Goal: Information Seeking & Learning: Learn about a topic

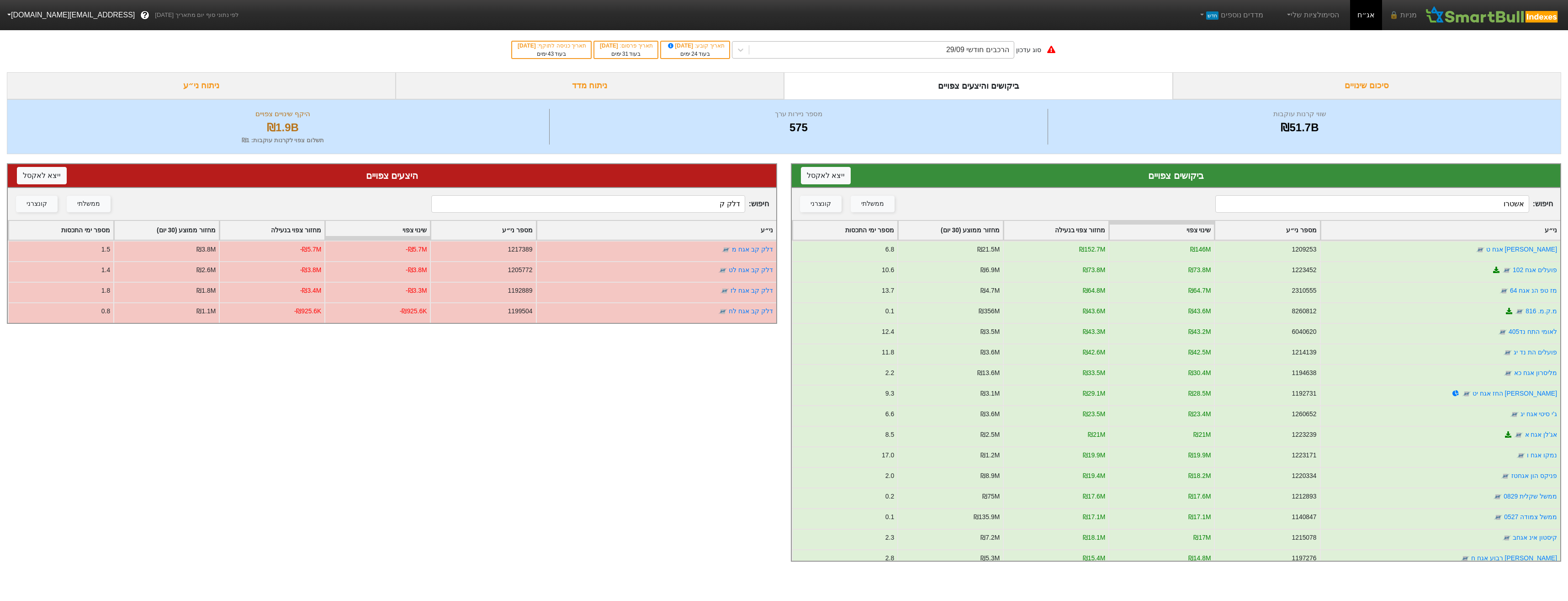
click at [945, 50] on div "הרכבים חודשי 29/09" at bounding box center [882, 50] width 265 height 17
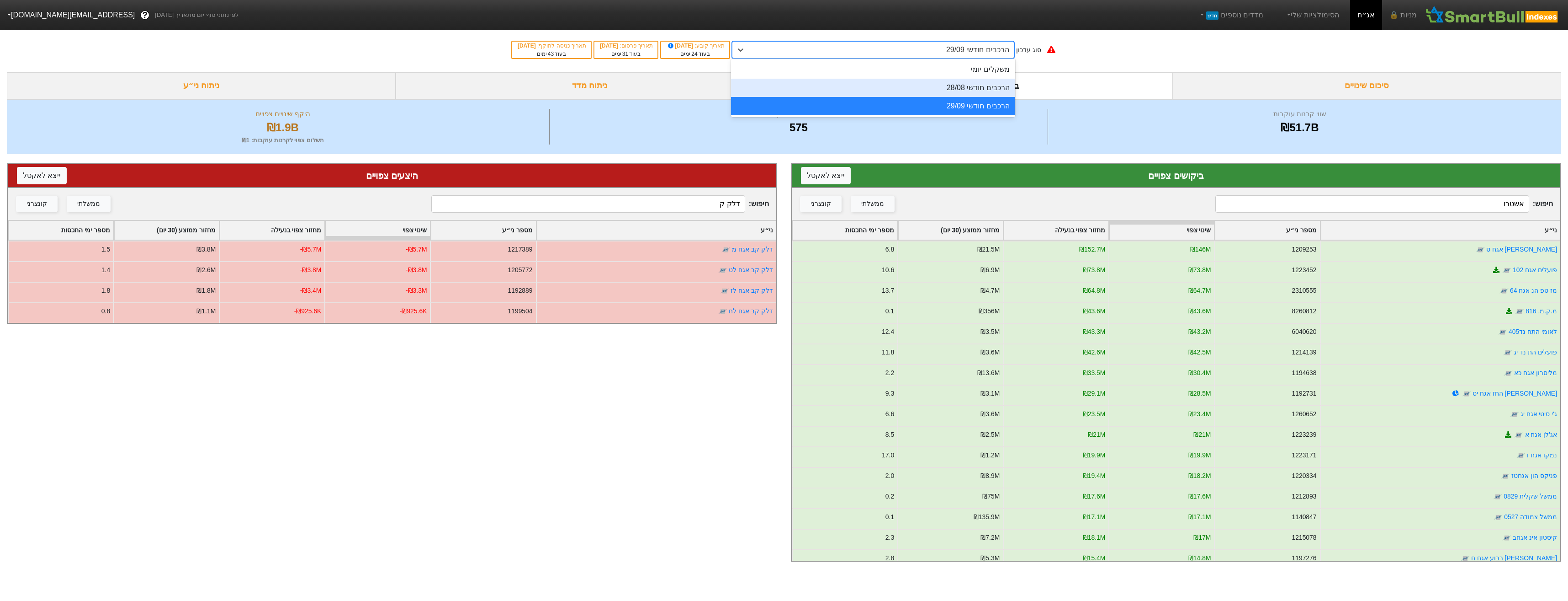
click at [946, 83] on div "הרכבים חודשי 28/08" at bounding box center [874, 88] width 285 height 18
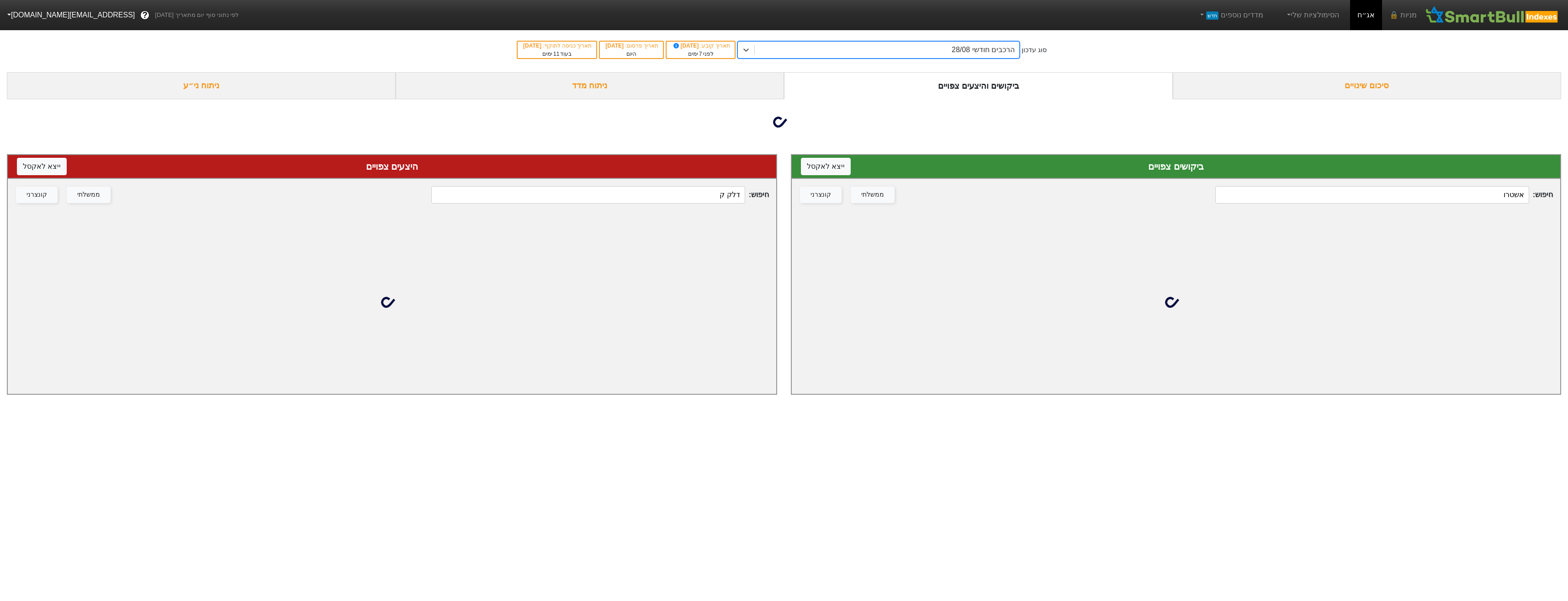
click at [690, 200] on input "דלק ק" at bounding box center [588, 194] width 313 height 17
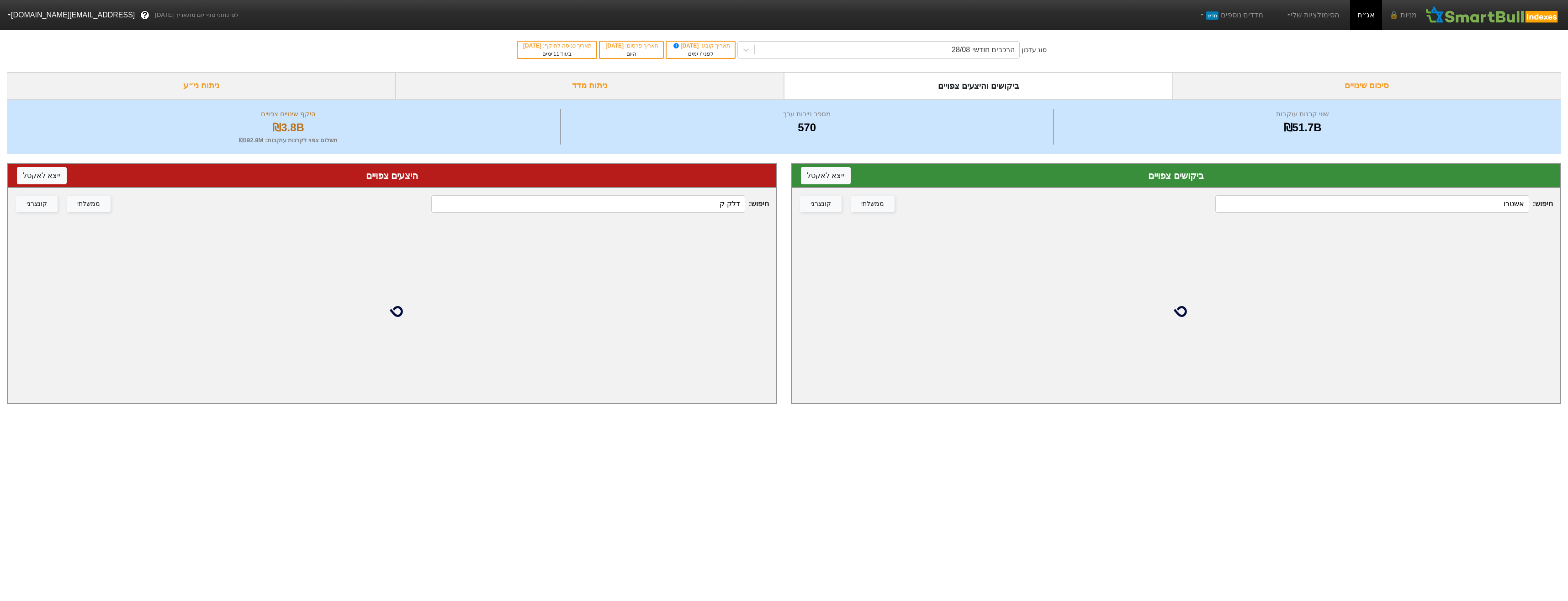
click at [689, 200] on input "דלק ק" at bounding box center [588, 203] width 313 height 17
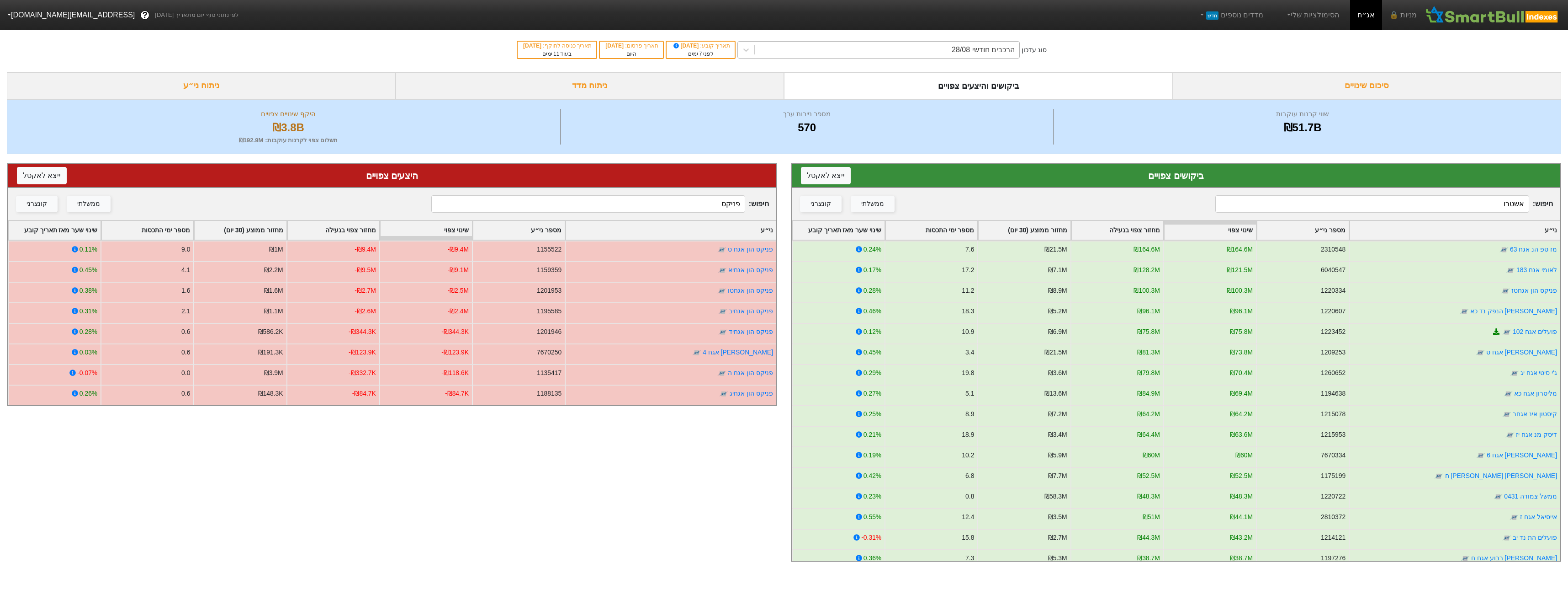
click at [984, 50] on div "הרכבים חודשי 28/08" at bounding box center [983, 50] width 63 height 11
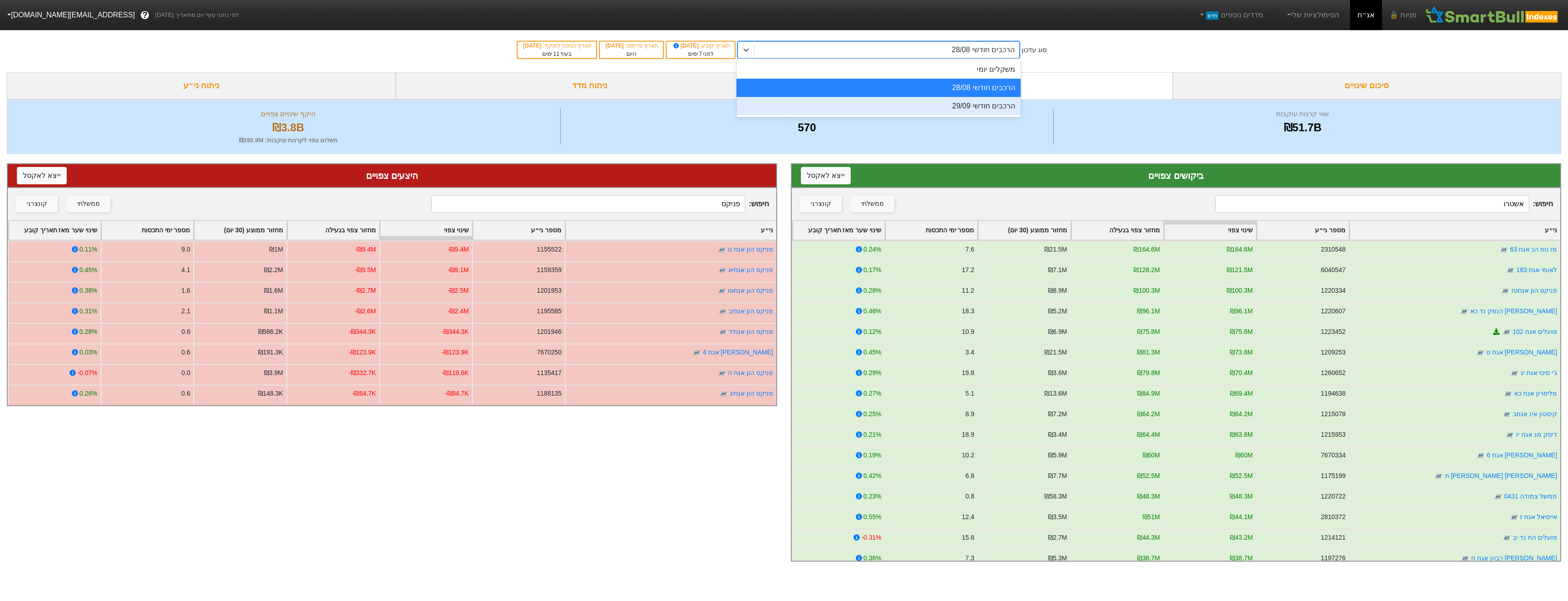
click at [987, 102] on div "הרכבים חודשי 29/09" at bounding box center [879, 105] width 285 height 18
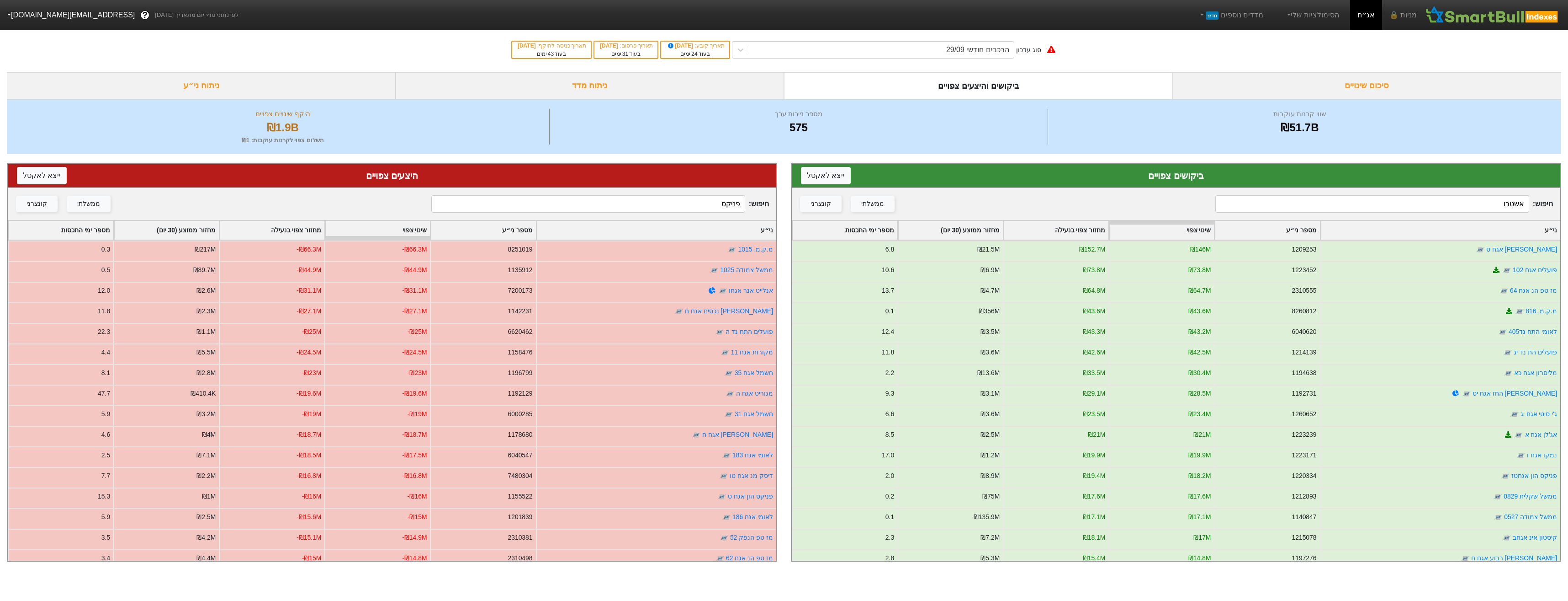
click at [676, 207] on input "פניקס" at bounding box center [588, 203] width 313 height 17
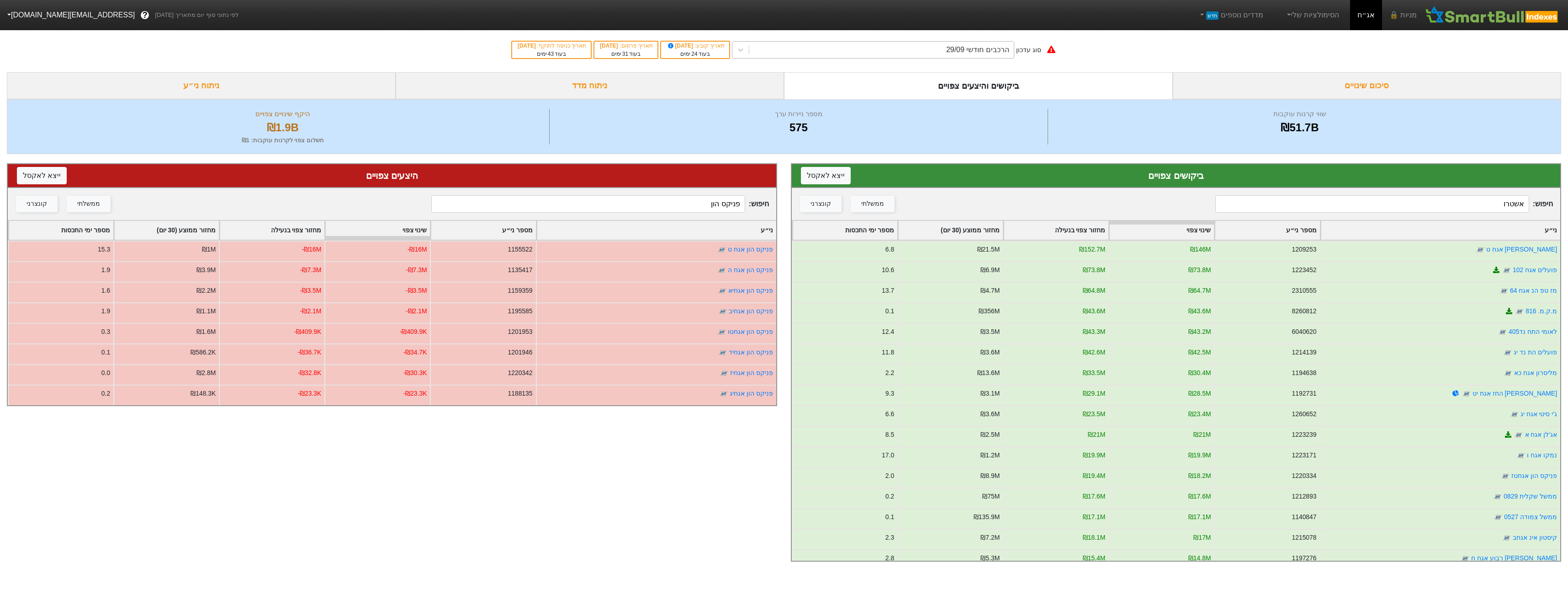
type input "פניקס הון"
click at [943, 49] on div "הרכבים חודשי 29/09" at bounding box center [882, 50] width 265 height 17
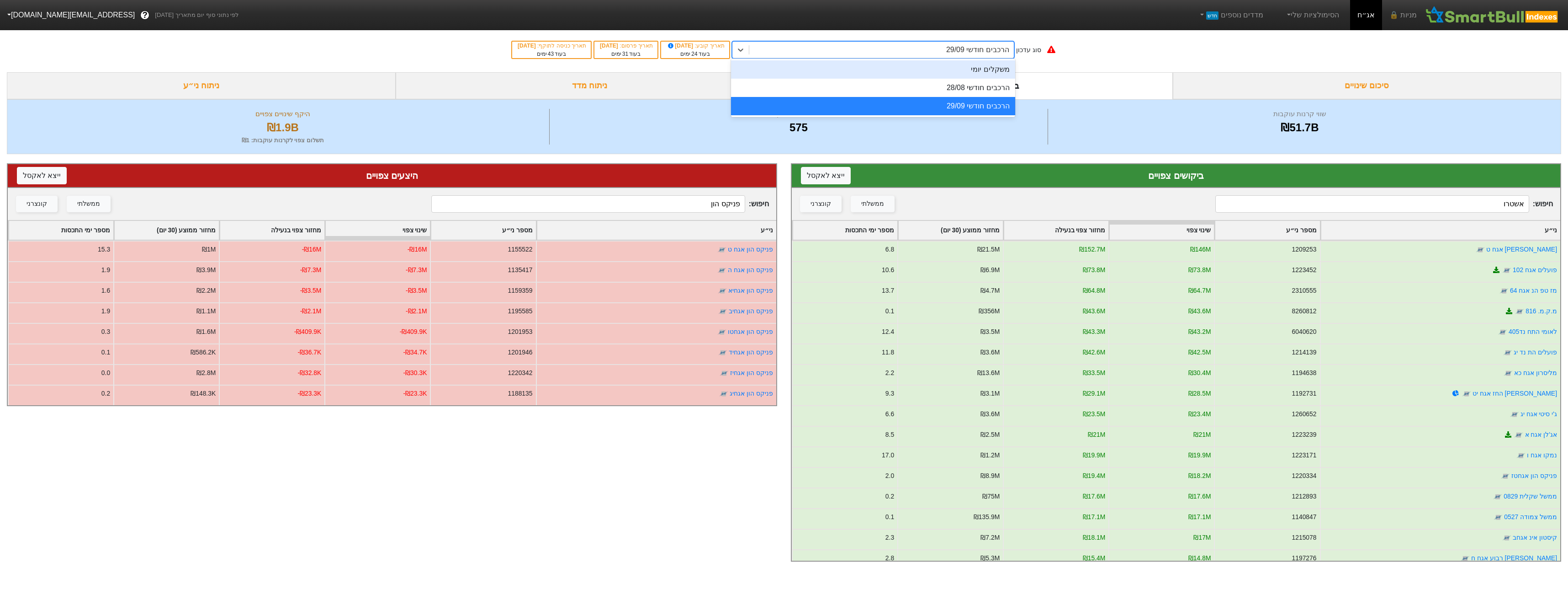
click at [960, 67] on div "משקלים יומי" at bounding box center [874, 70] width 285 height 18
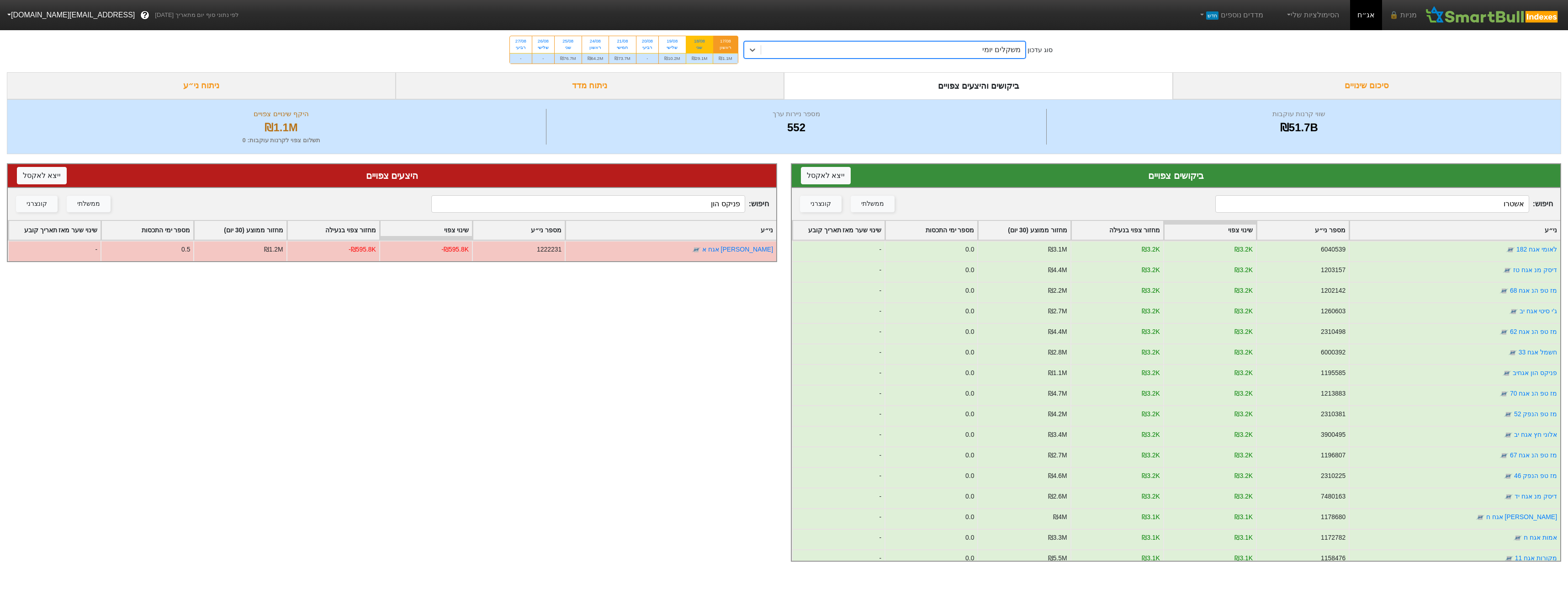
click at [701, 60] on div "₪29.1M" at bounding box center [699, 58] width 27 height 11
click at [699, 42] on input "18/08 שני ₪29.1M" at bounding box center [696, 39] width 6 height 6
radio input "true"
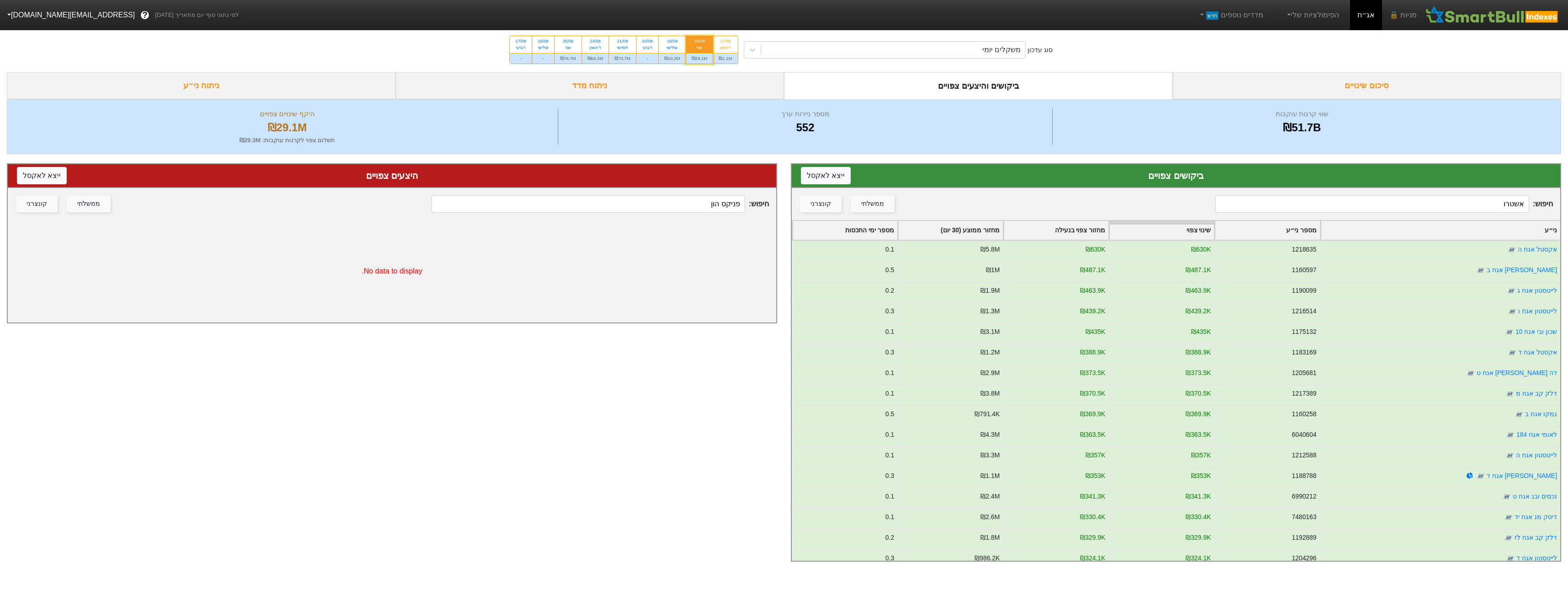
click at [1390, 208] on input "אשטרו" at bounding box center [1372, 203] width 313 height 17
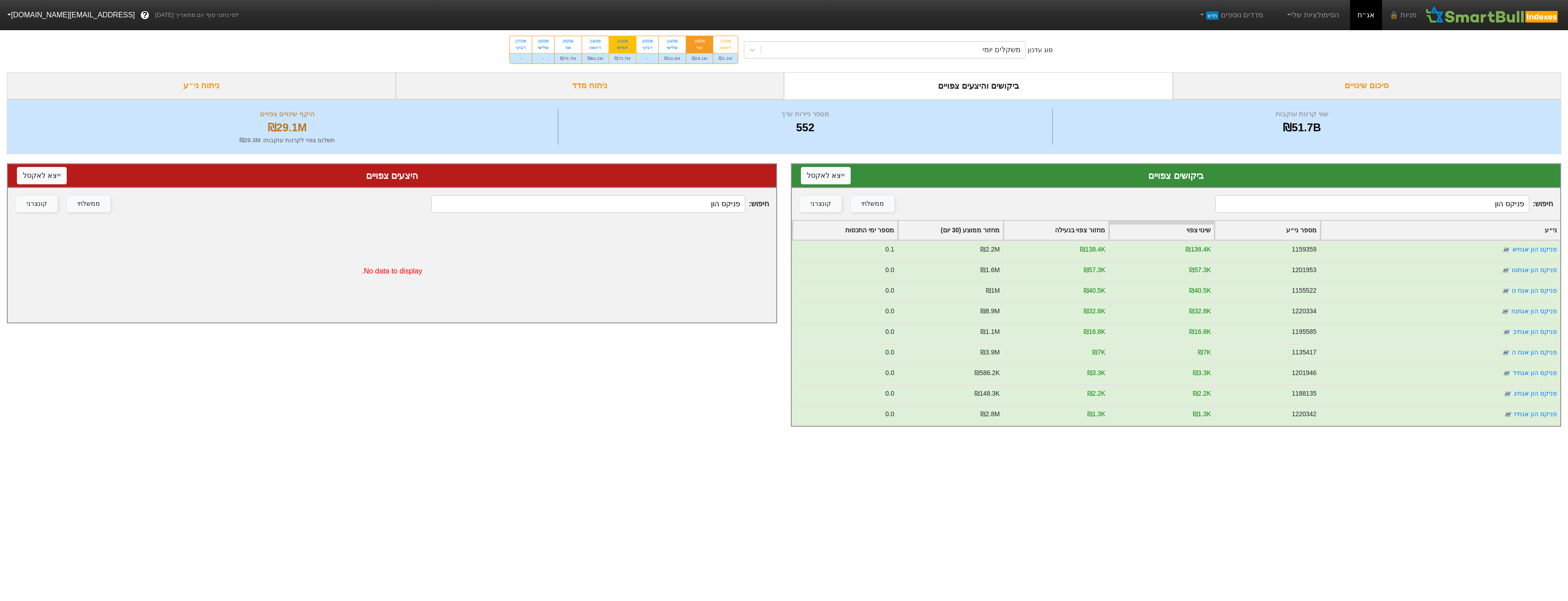
type input "פניקס הון"
click at [624, 56] on div "₪73.7M" at bounding box center [622, 58] width 27 height 11
click at [623, 42] on input "21/08 חמישי ₪73.7M" at bounding box center [620, 39] width 6 height 6
radio input "true"
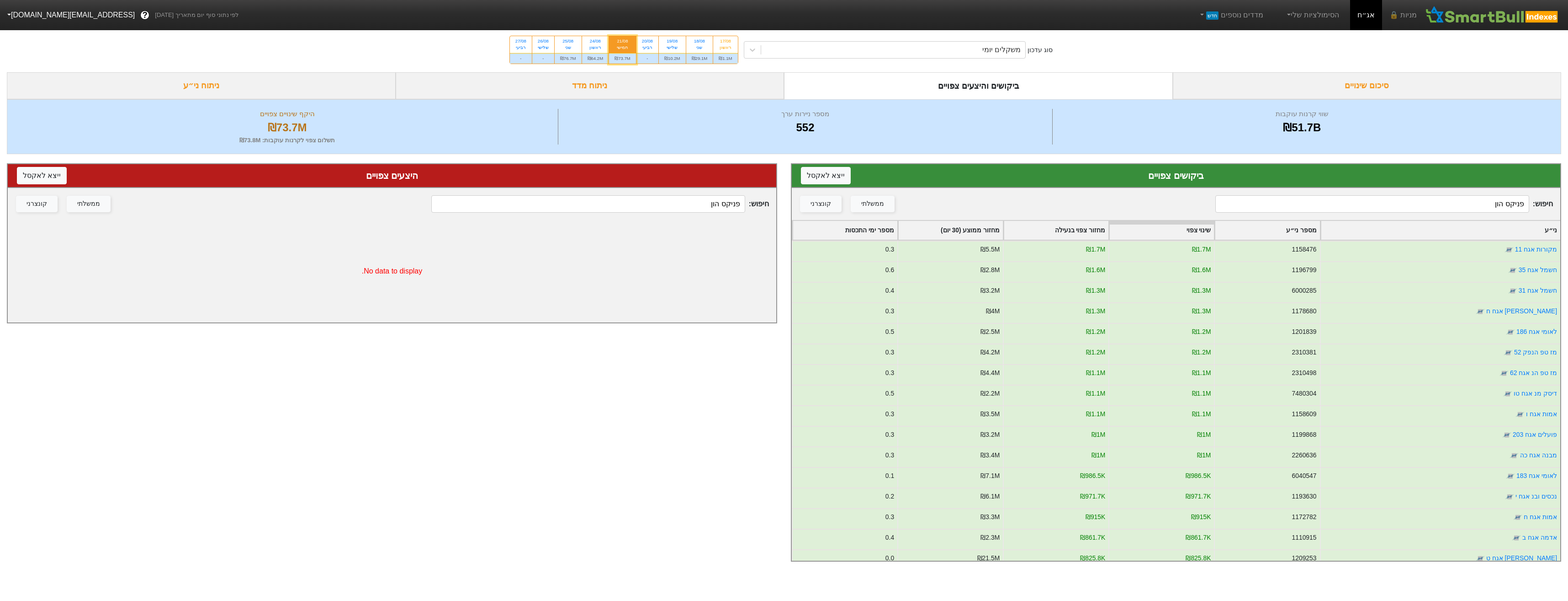
click at [1476, 210] on input "פניקס הון" at bounding box center [1372, 203] width 313 height 17
type input "פניקס הון"
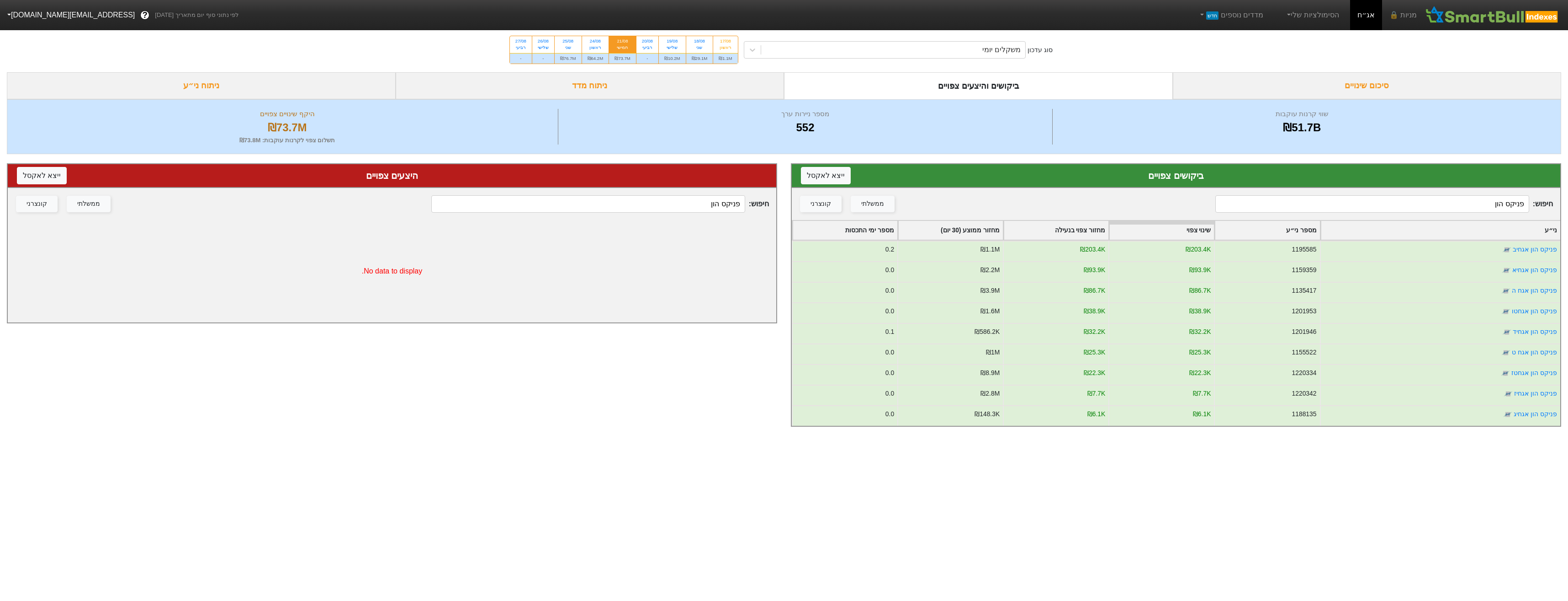
click at [596, 64] on div "סוג עדכון משקלים יומי 17/08 ראשון ₪1.1M 18/08 שני ₪29.1M 19/08 שלישי ₪10.2M 20/…" at bounding box center [784, 50] width 1568 height 45
click at [597, 60] on div "₪64.2M" at bounding box center [595, 58] width 27 height 11
click at [595, 42] on input "24/08 ראשון ₪64.2M" at bounding box center [592, 39] width 6 height 6
radio input "true"
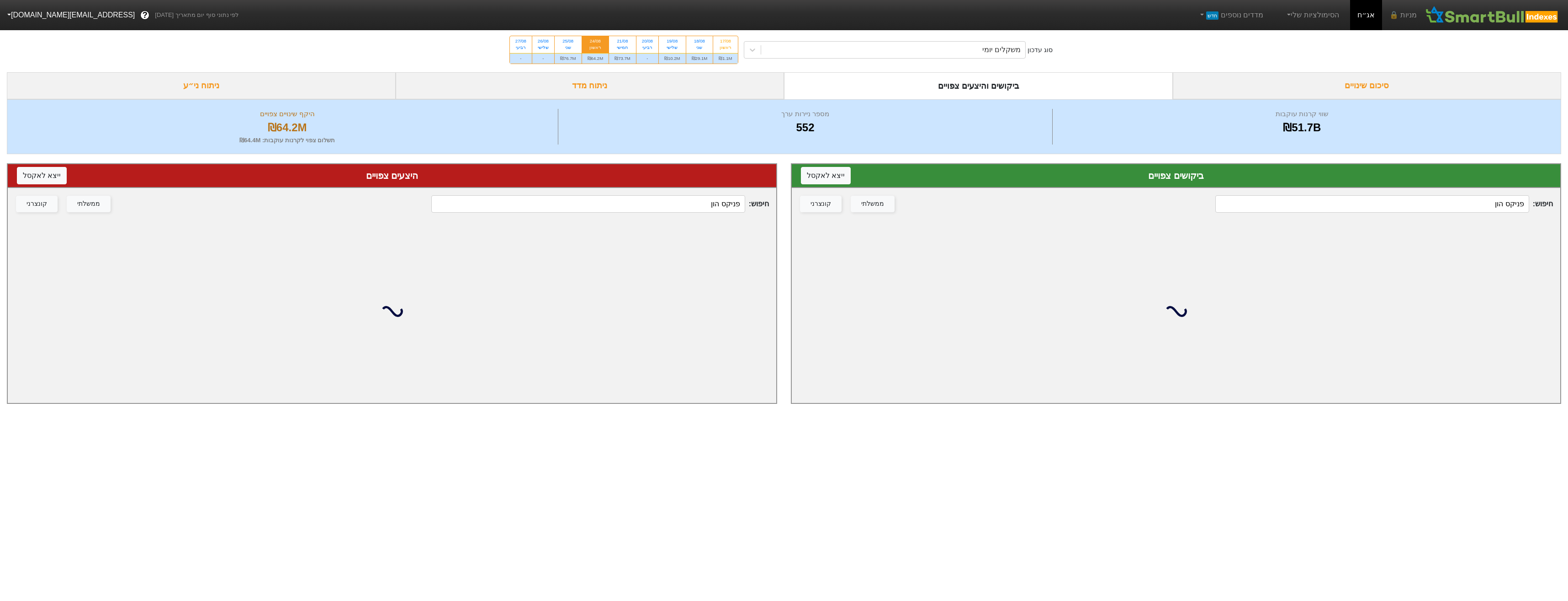
click at [1447, 211] on input "פניקס הון" at bounding box center [1372, 203] width 313 height 17
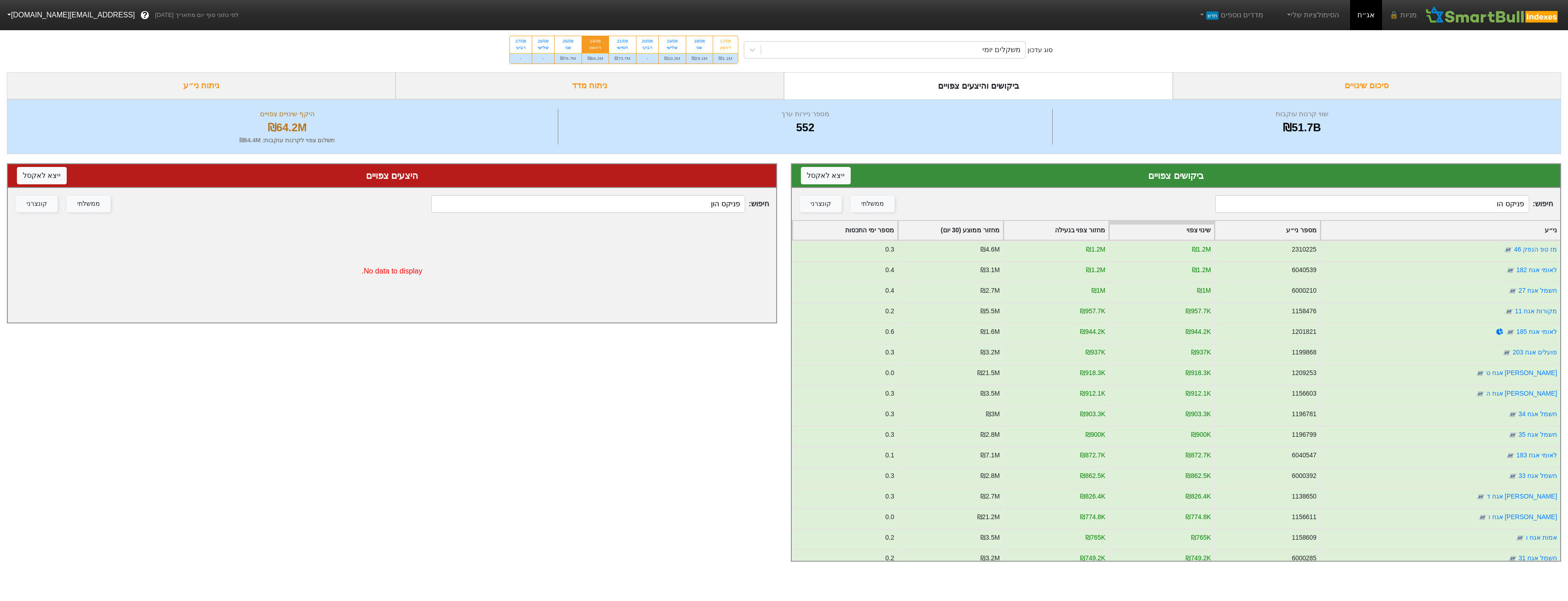
type input "פניקס הון"
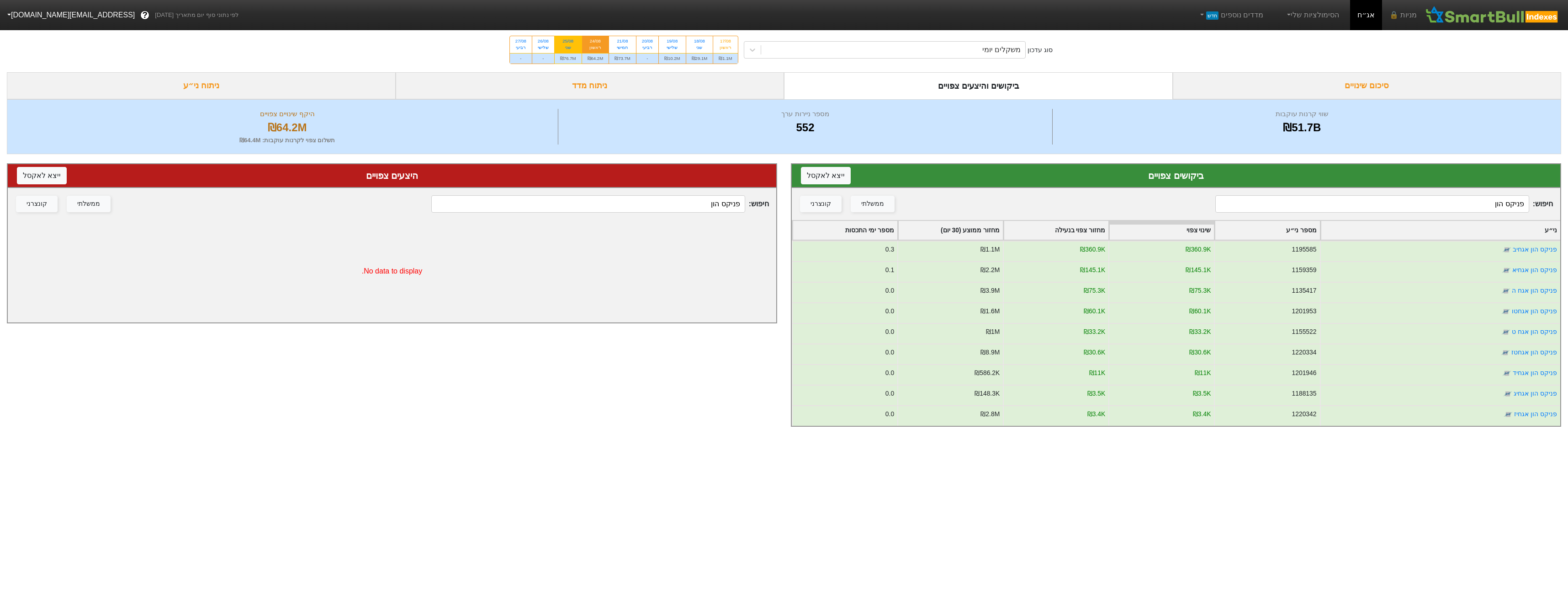
click at [561, 56] on div "₪76.7M" at bounding box center [568, 58] width 27 height 11
click at [562, 42] on input "25/08 שני ₪76.7M" at bounding box center [565, 39] width 6 height 6
radio input "true"
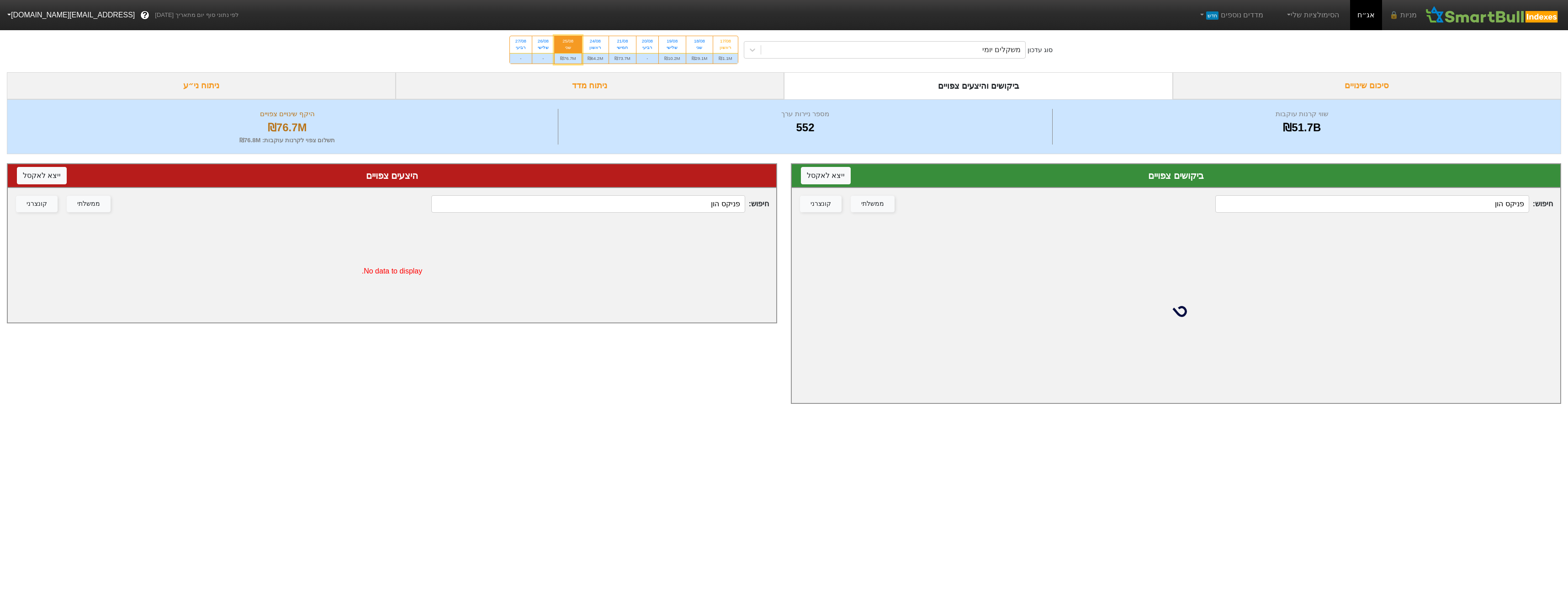
click at [1479, 209] on input "פניקס הון" at bounding box center [1372, 203] width 313 height 17
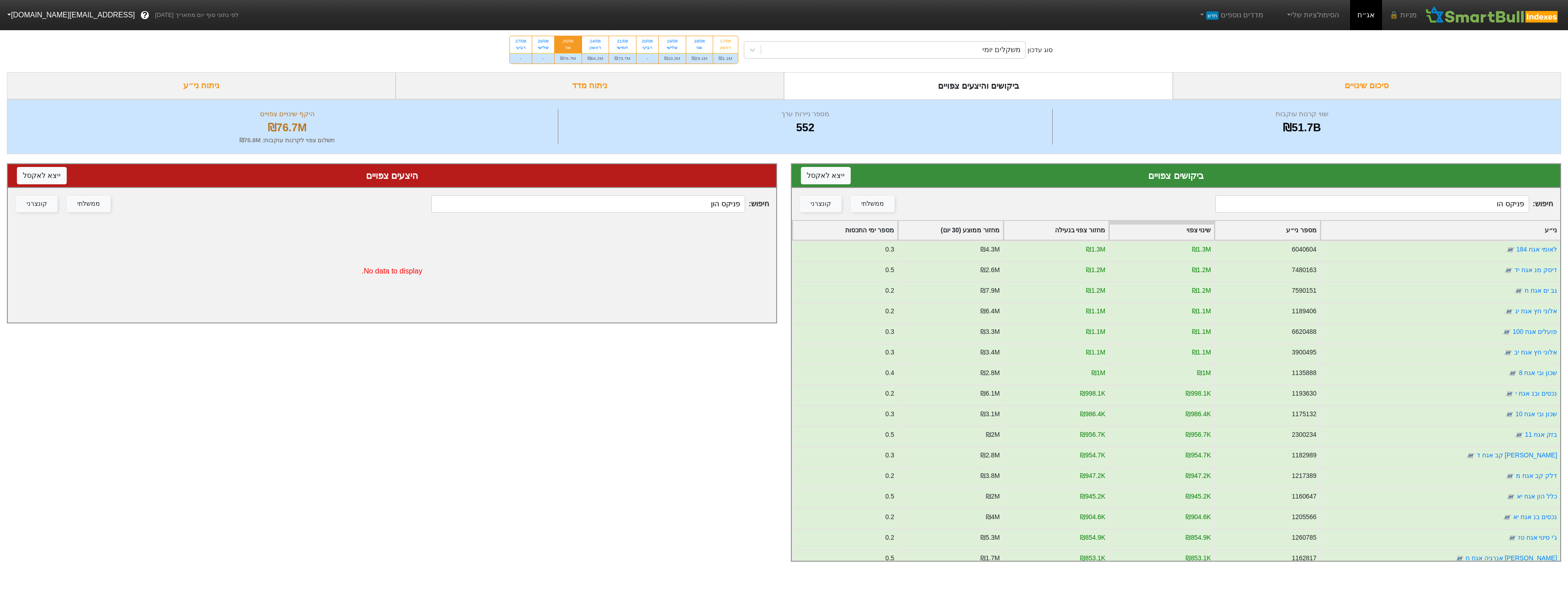
type input "פניקס הון"
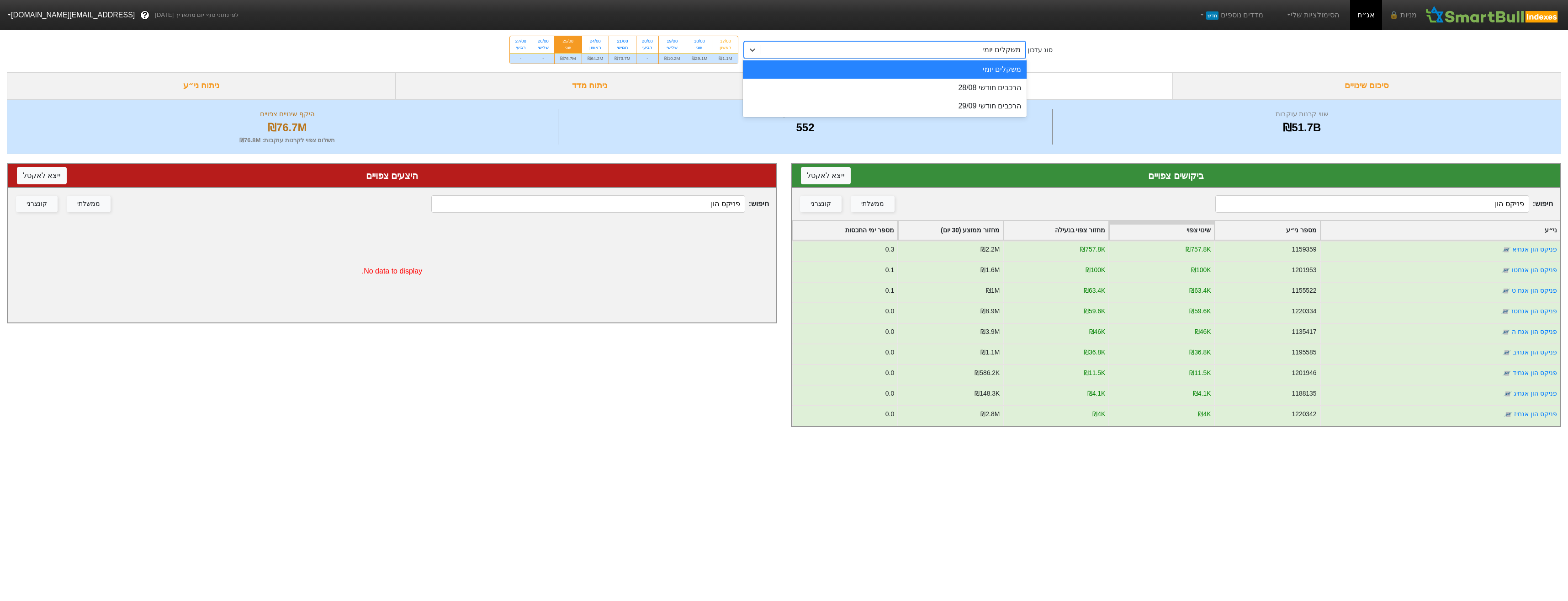
click at [902, 51] on div "משקלים יומי" at bounding box center [893, 50] width 265 height 17
click at [899, 79] on div "משקלים יומי" at bounding box center [885, 70] width 285 height 18
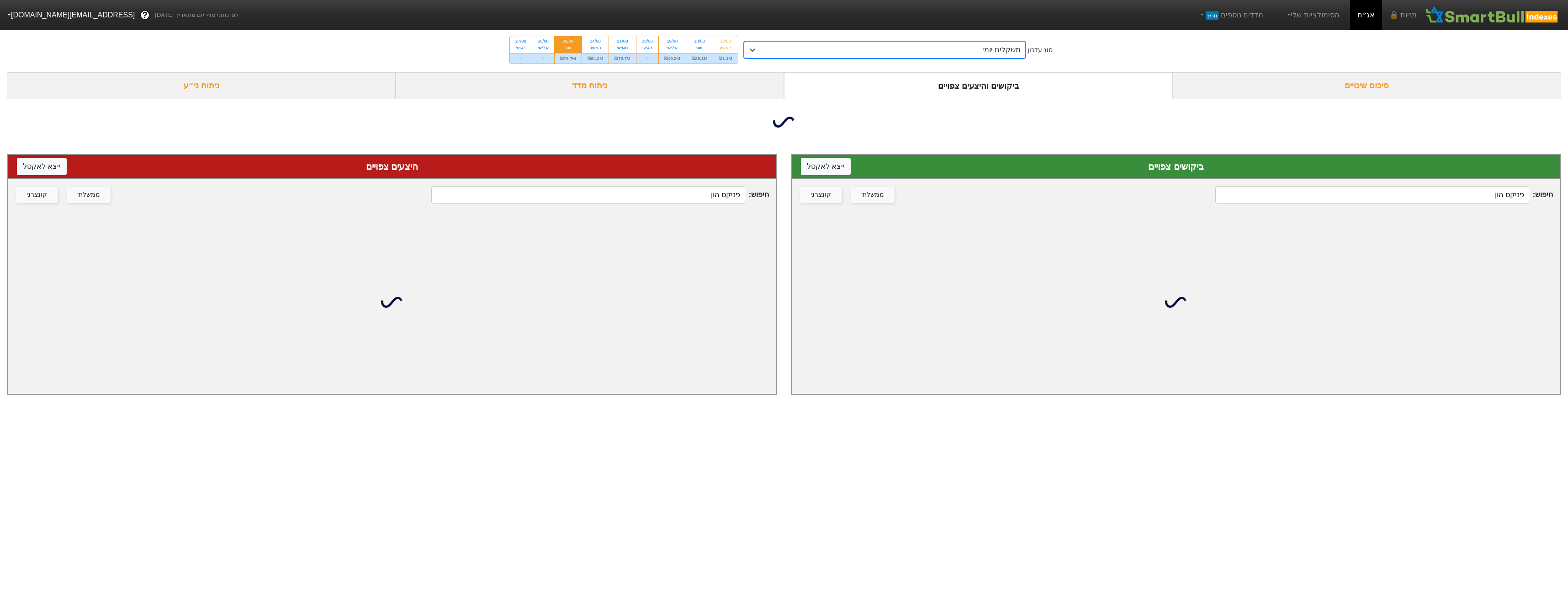
click at [902, 86] on div "ביקושים והיצעים צפויים" at bounding box center [978, 86] width 389 height 27
click at [908, 56] on div "משקלים יומי" at bounding box center [893, 50] width 265 height 17
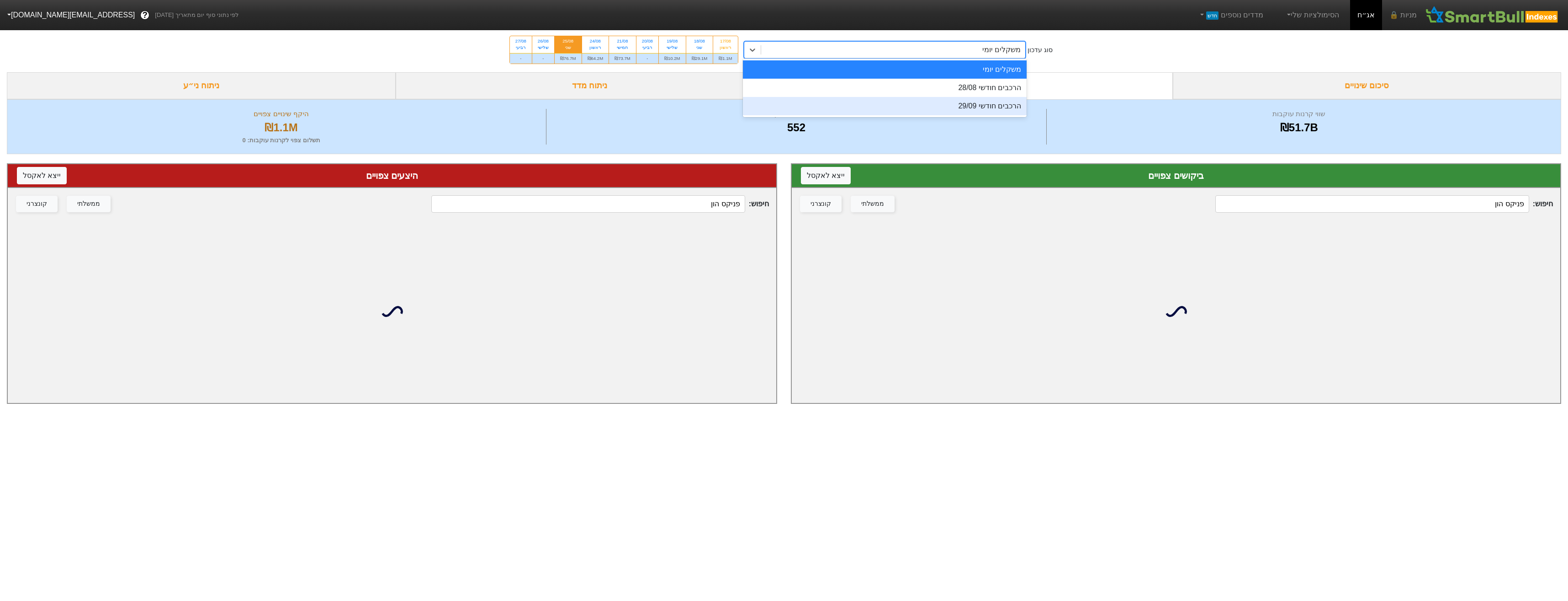
click at [902, 98] on div "הרכבים חודשי 29/09" at bounding box center [885, 105] width 285 height 18
click at [902, 98] on div "ביקושים והיצעים צפויים" at bounding box center [978, 86] width 389 height 27
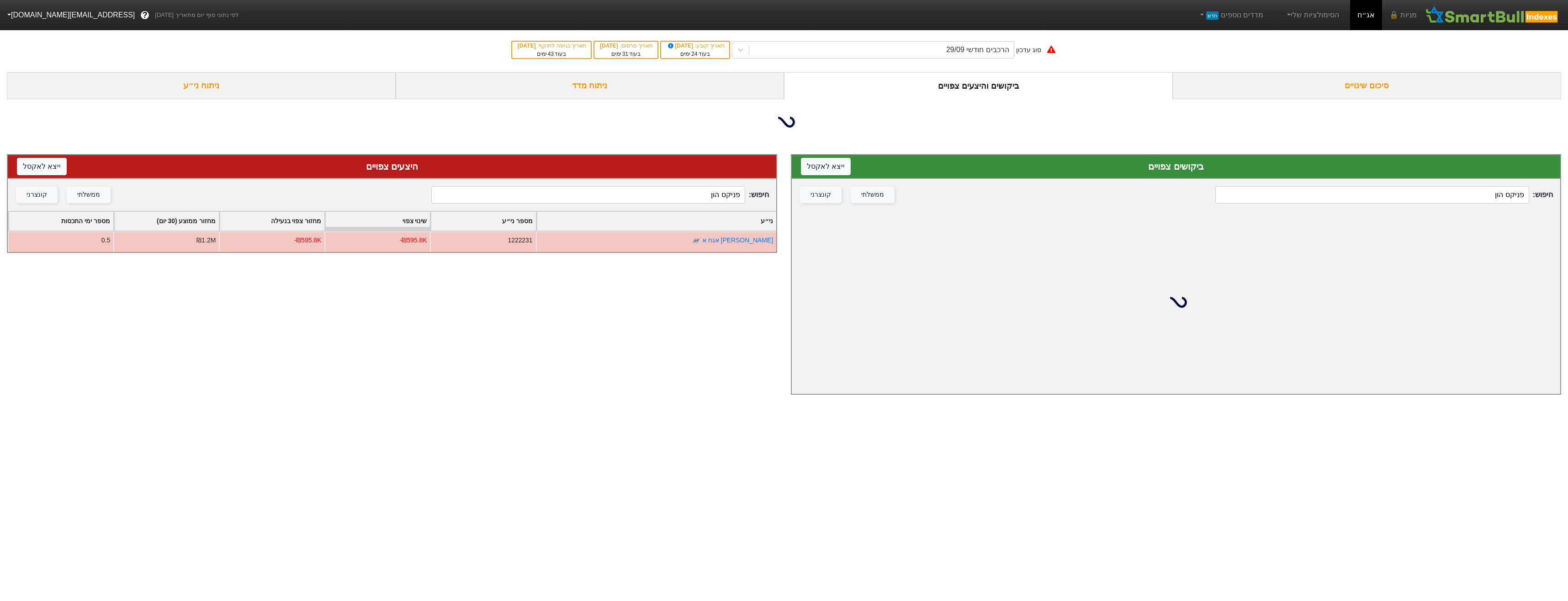
click at [908, 65] on div "סוג עדכון הרכבים חודשי 29/09 תאריך קובע : [DATE] בעוד 24 ימים תאריך פרסום : [DA…" at bounding box center [784, 50] width 1568 height 45
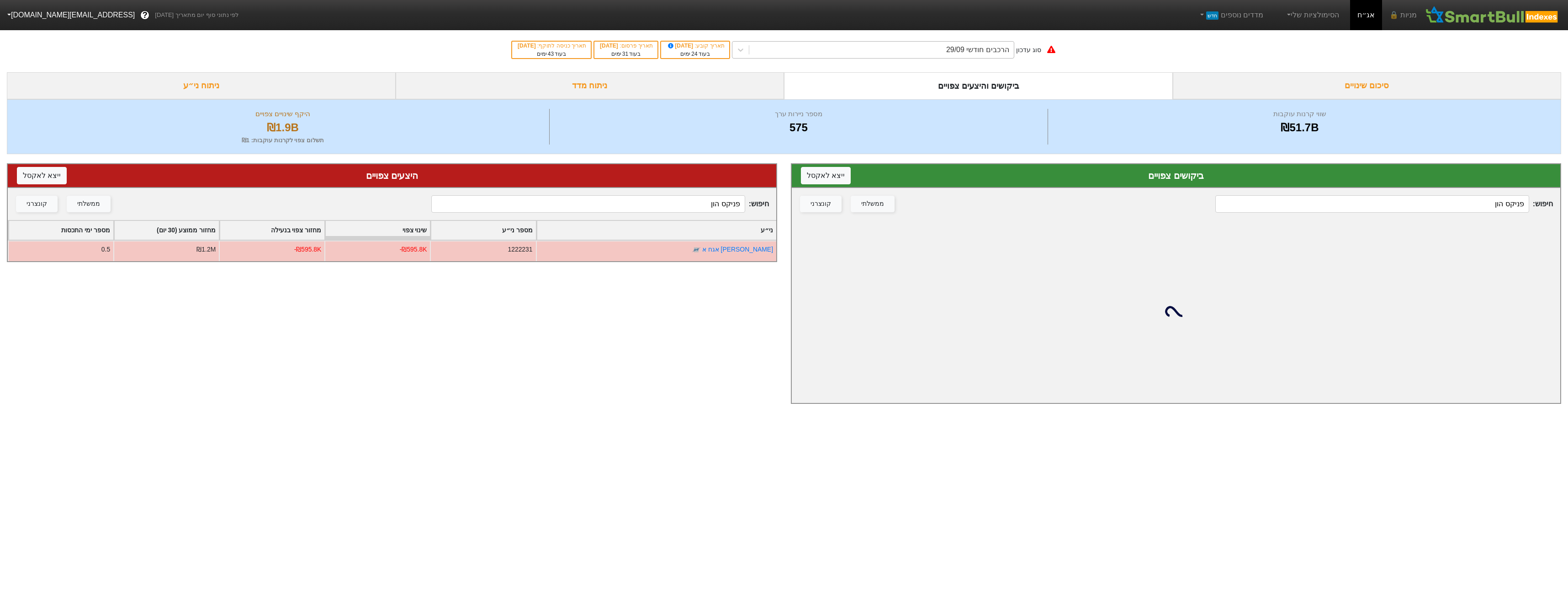
click at [908, 56] on div "הרכבים חודשי 29/09" at bounding box center [882, 50] width 265 height 17
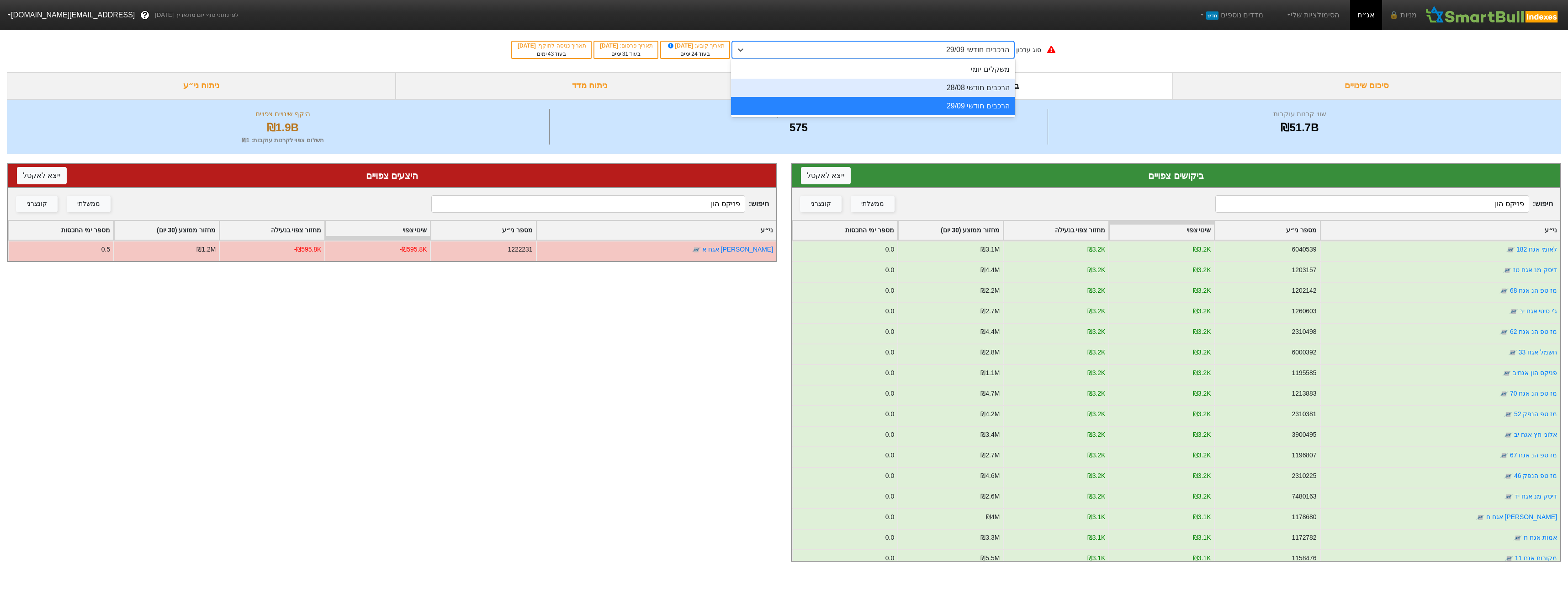
click at [904, 90] on div "הרכבים חודשי 28/08" at bounding box center [874, 88] width 285 height 18
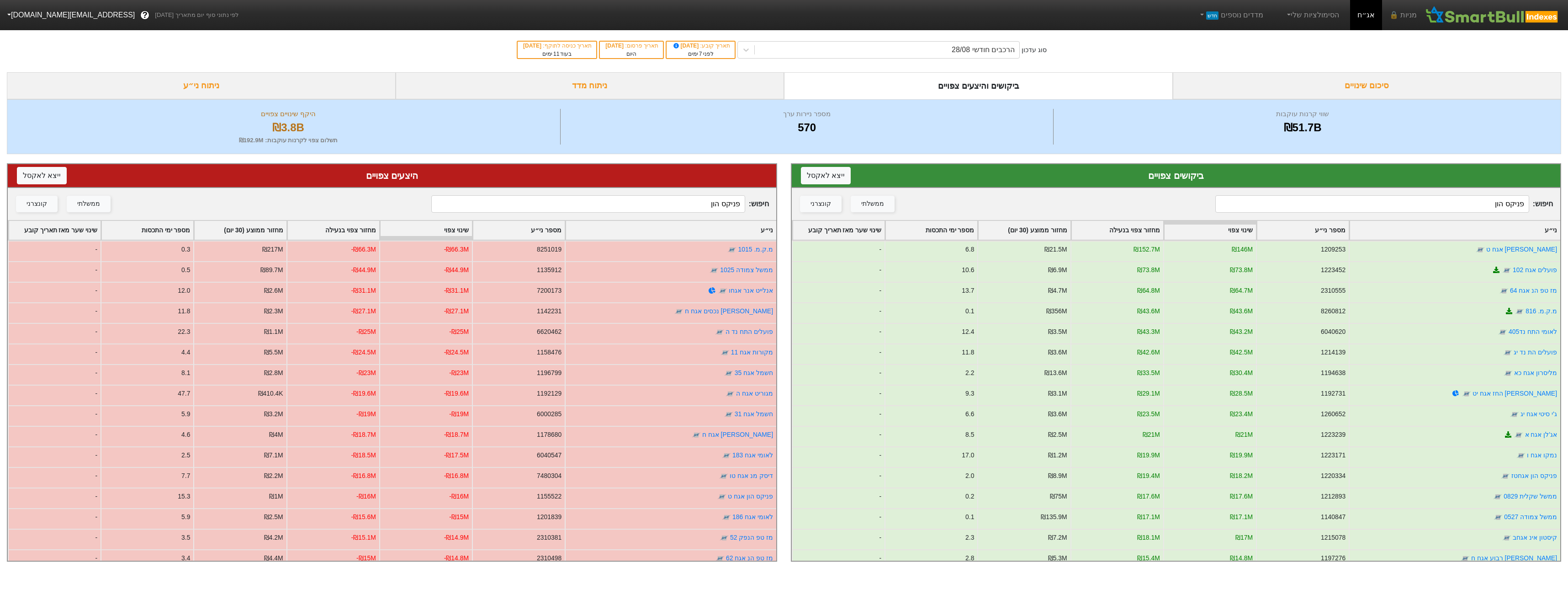
click at [737, 187] on div "היצעים צפויים ייצא ל אקסל" at bounding box center [392, 176] width 769 height 24
drag, startPoint x: 737, startPoint y: 187, endPoint x: 736, endPoint y: 195, distance: 8.1
click at [736, 195] on div "חיפוש : פניקס הון ממשלתי קונצרני" at bounding box center [392, 204] width 769 height 32
click at [736, 195] on input "פניקס הון" at bounding box center [588, 203] width 313 height 17
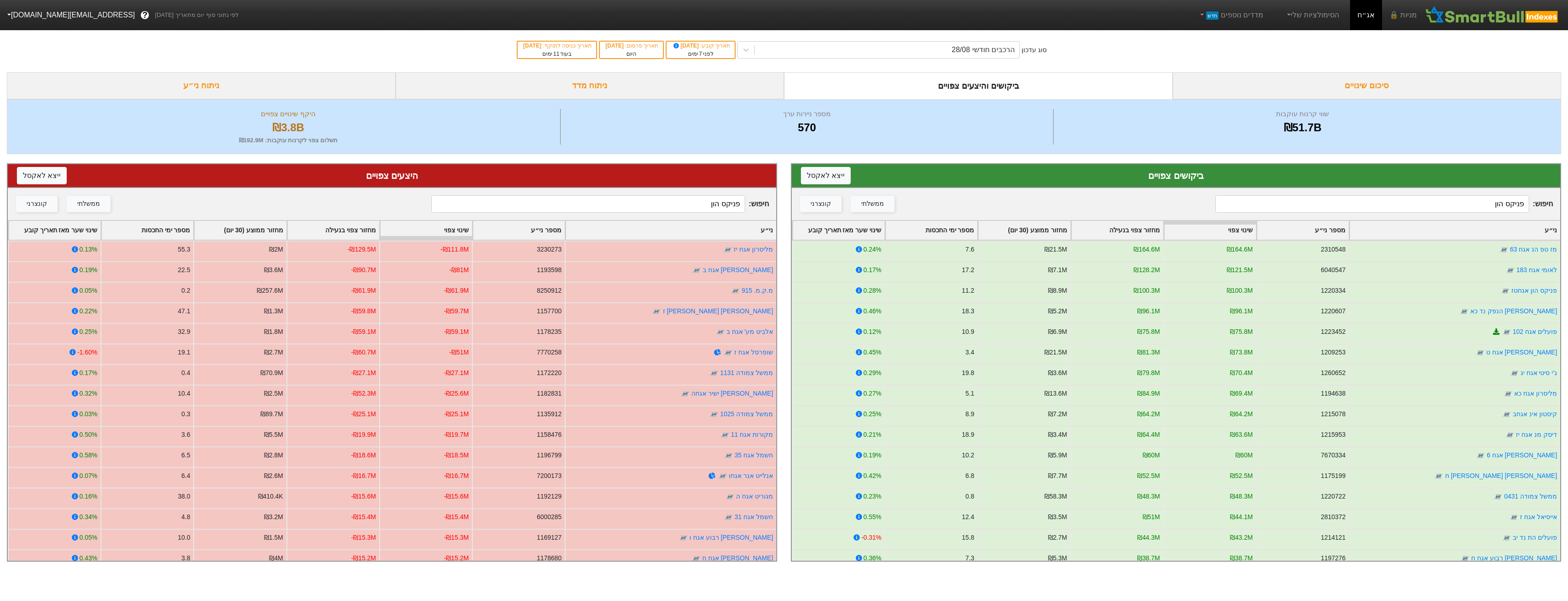
click at [735, 199] on input "פניקס הון" at bounding box center [588, 203] width 313 height 17
click at [732, 206] on input "הון" at bounding box center [588, 203] width 313 height 17
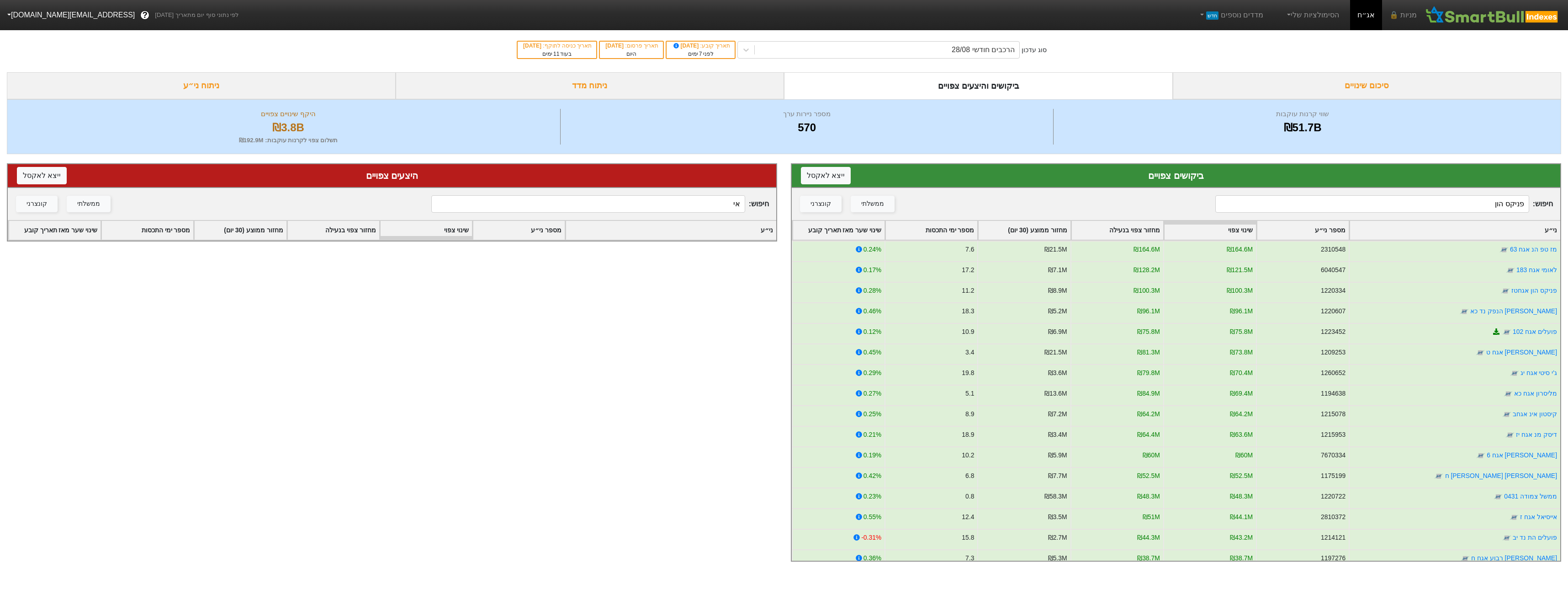
type input "א"
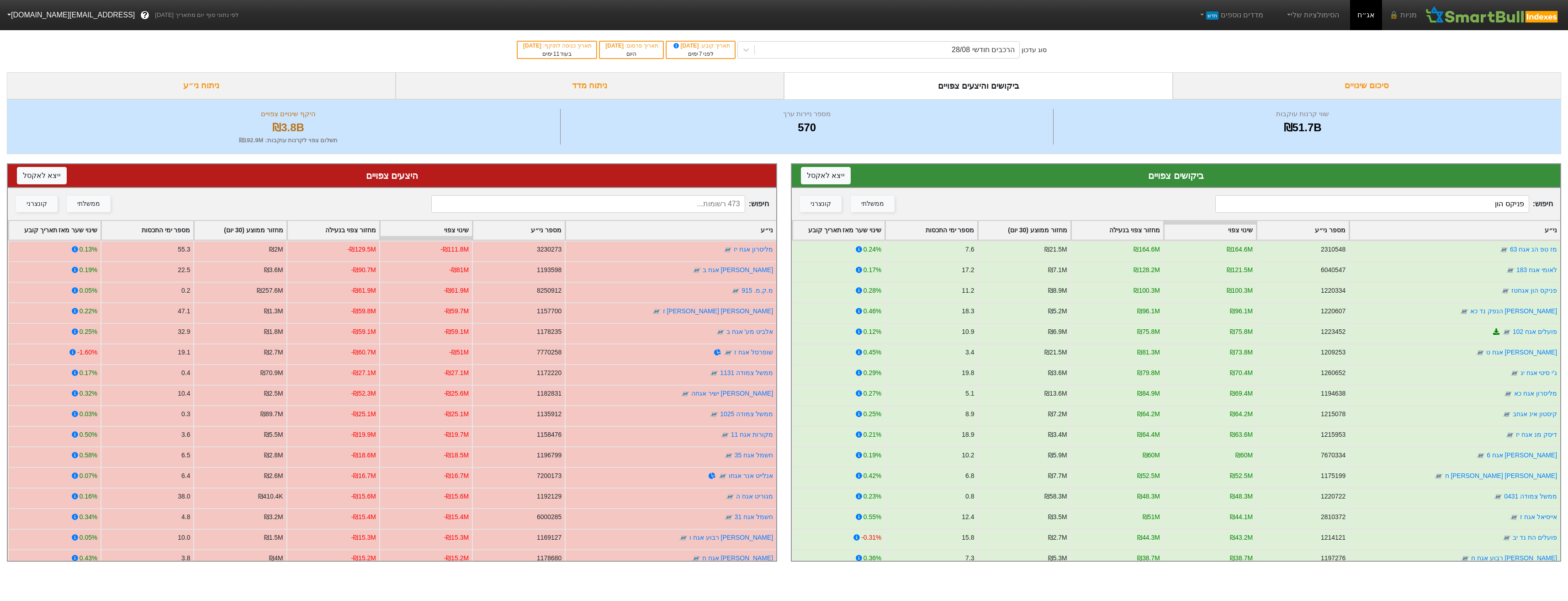
click at [1368, 207] on input "פניקס הון" at bounding box center [1372, 203] width 313 height 17
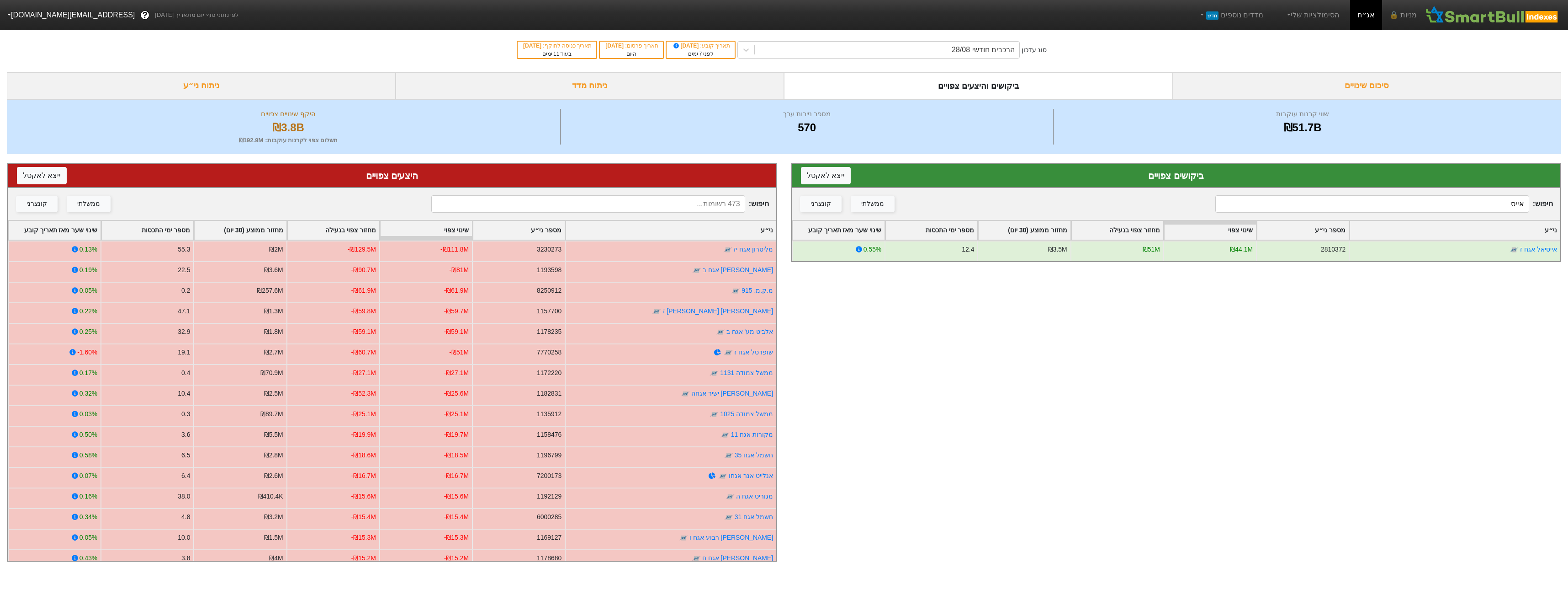
type input "אייס"
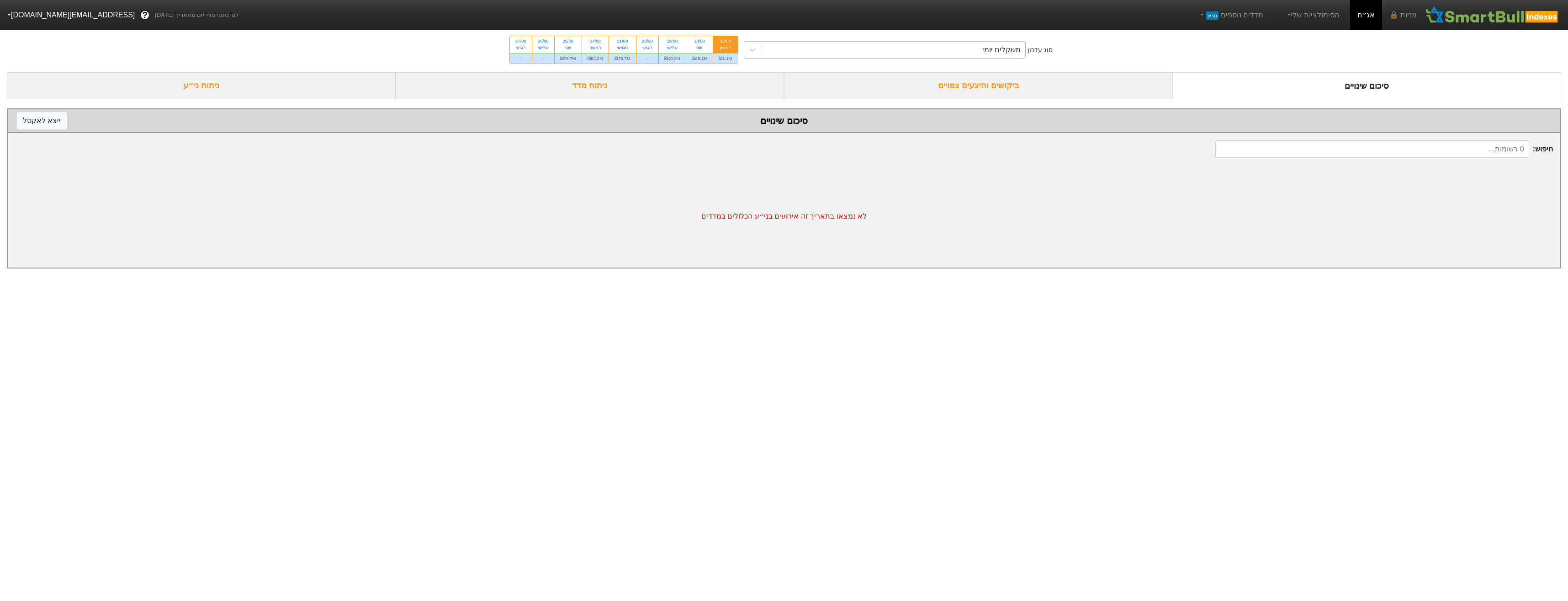
click at [954, 56] on div "משקלים יומי" at bounding box center [893, 50] width 265 height 17
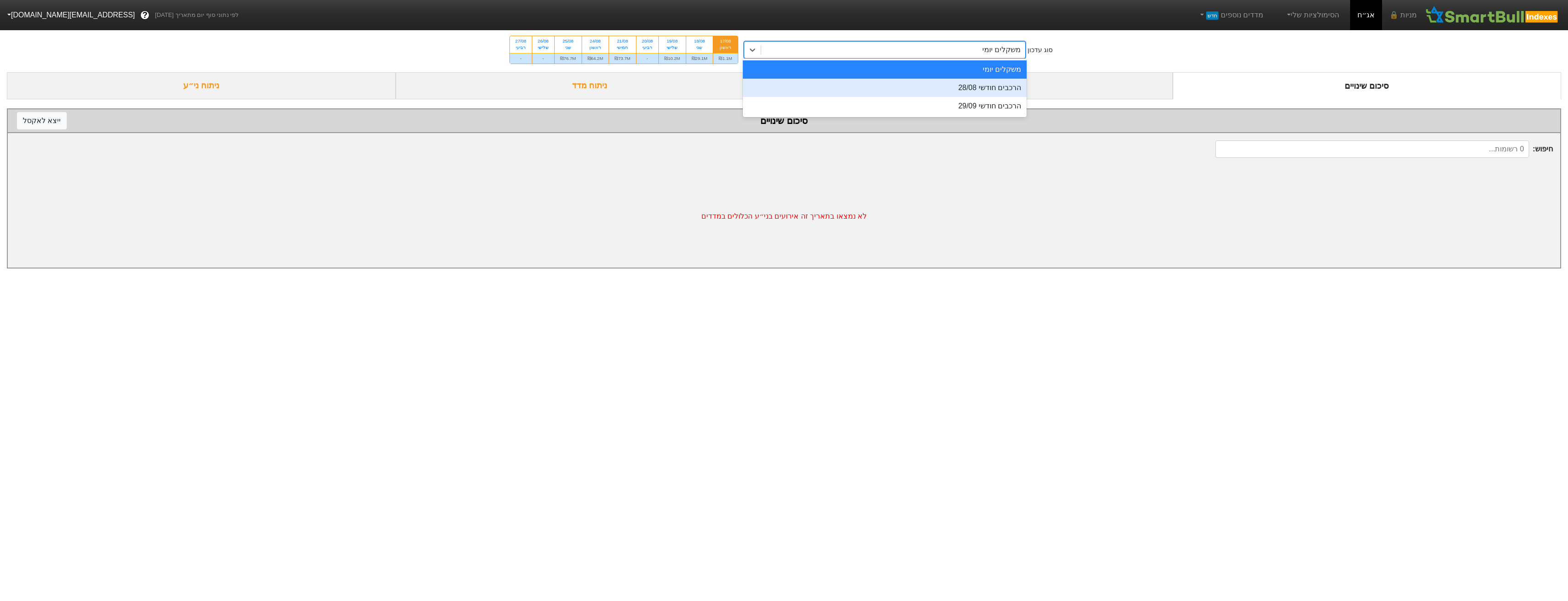
click at [958, 89] on div "הרכבים חודשי 28/08" at bounding box center [885, 88] width 285 height 18
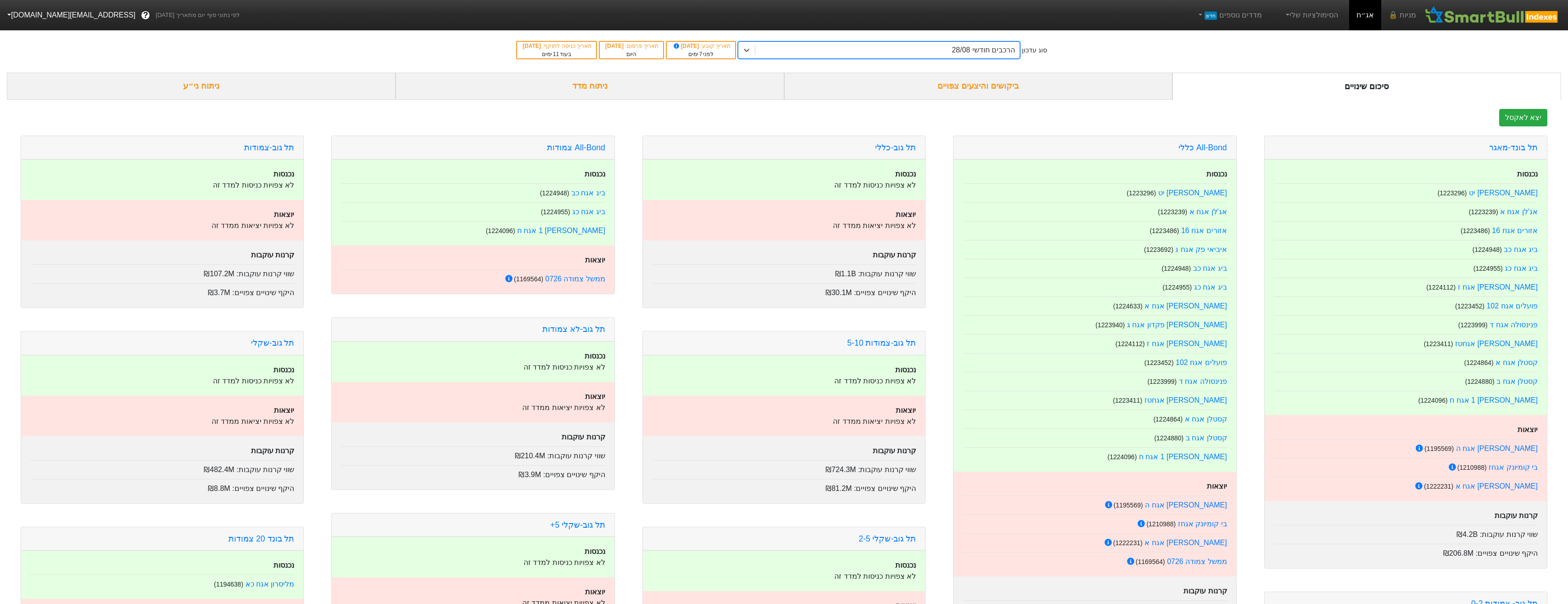
click at [986, 86] on div "ביקושים והיצעים צפויים" at bounding box center [978, 86] width 389 height 27
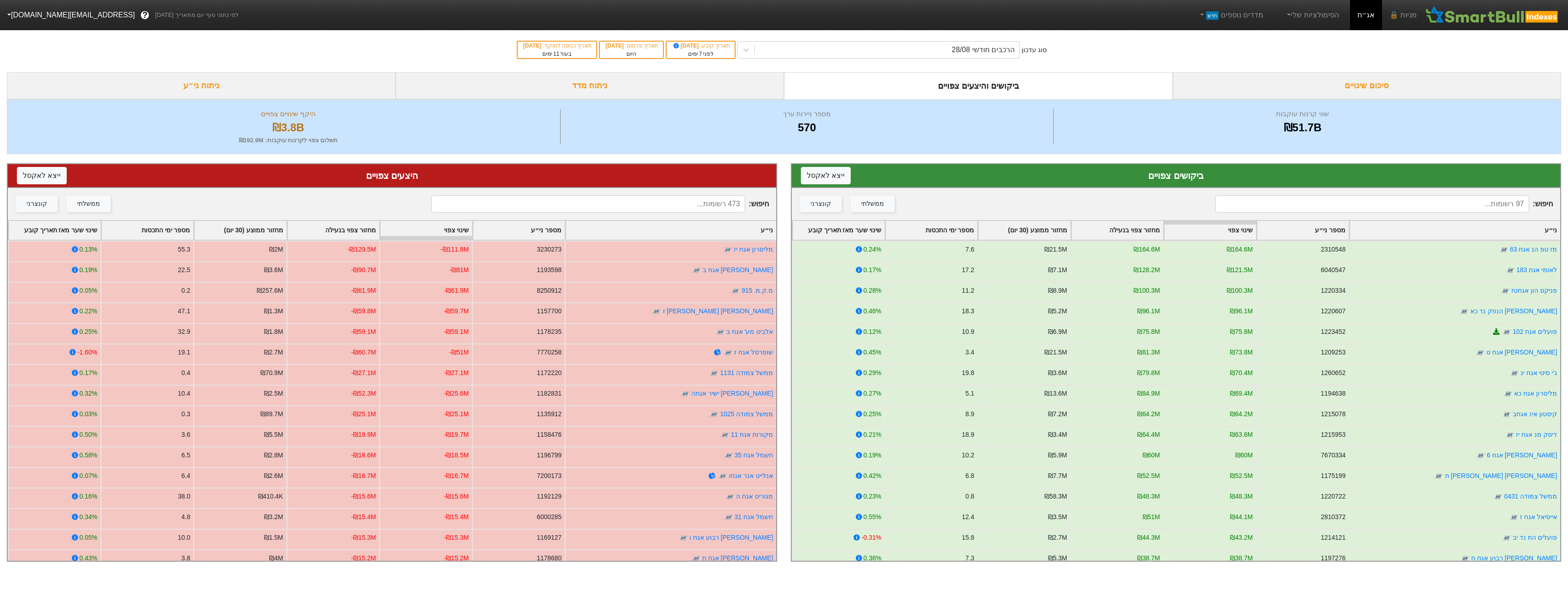
click at [856, 35] on div "סוג עדכון הרכבים חודשי 28/08 תאריך קובע : 10/08/2025 לפני 7 ימים תאריך פרסום : …" at bounding box center [784, 50] width 1568 height 45
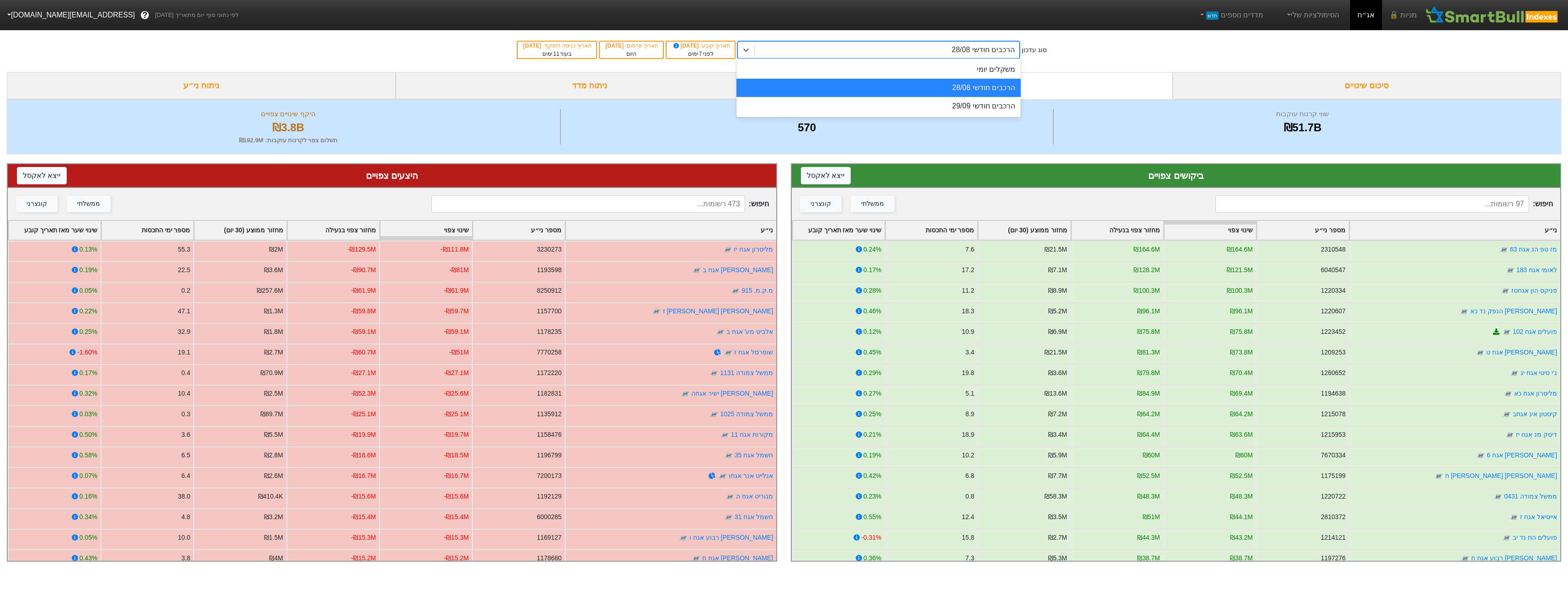
click at [863, 42] on div "הרכבים חודשי 28/08" at bounding box center [887, 50] width 265 height 17
click at [915, 73] on div "משקלים יומי" at bounding box center [879, 70] width 285 height 18
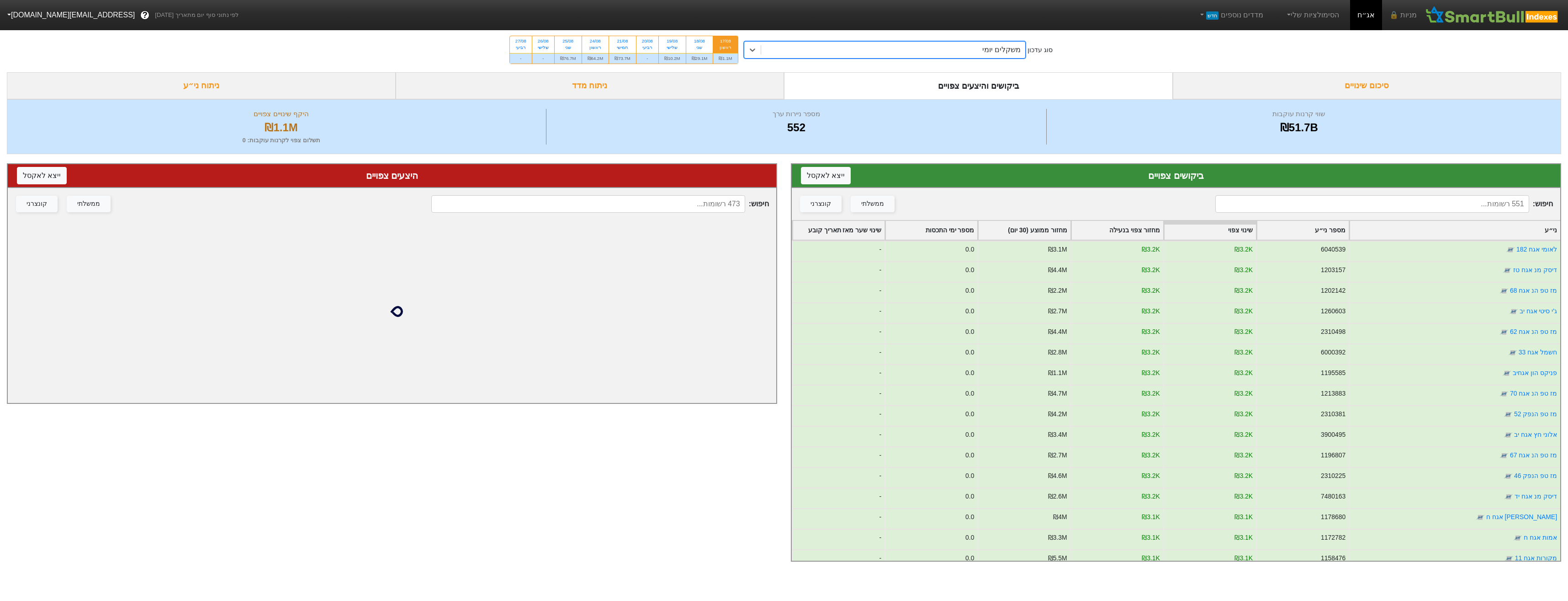
click at [686, 206] on input at bounding box center [588, 203] width 313 height 17
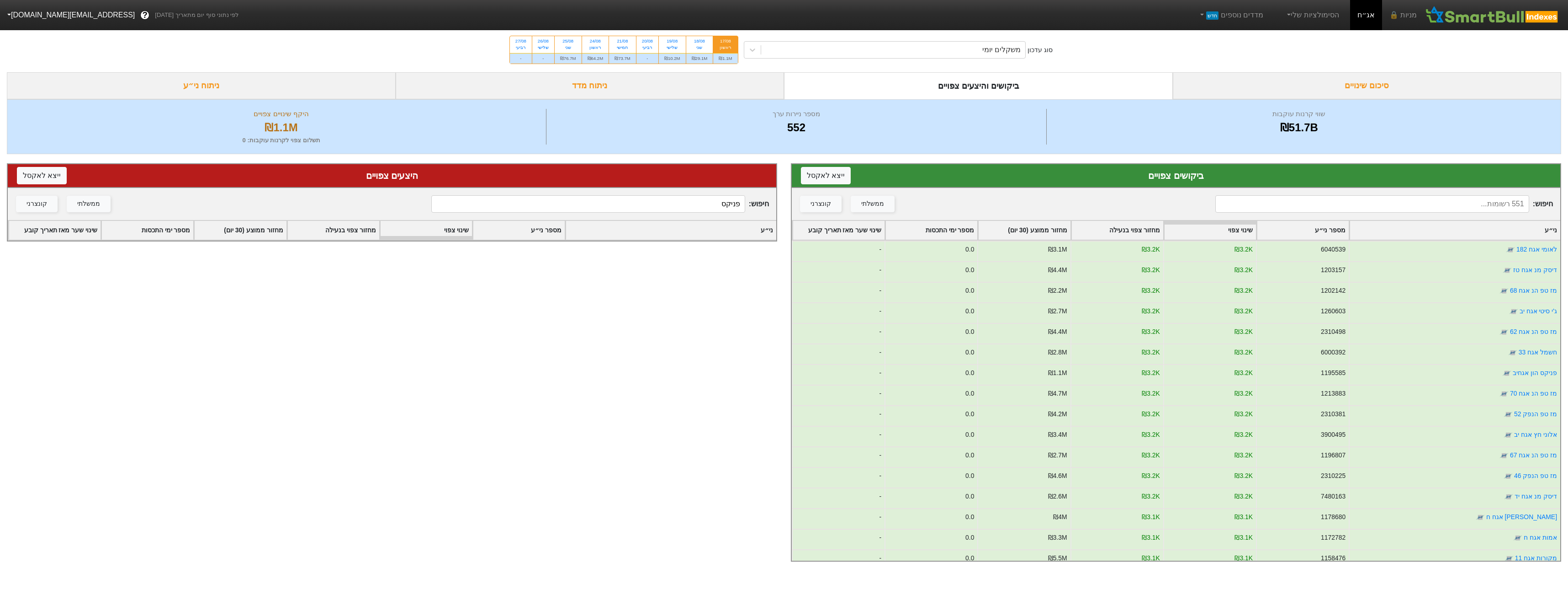
type input "פניקס"
click at [1474, 205] on input at bounding box center [1372, 203] width 313 height 17
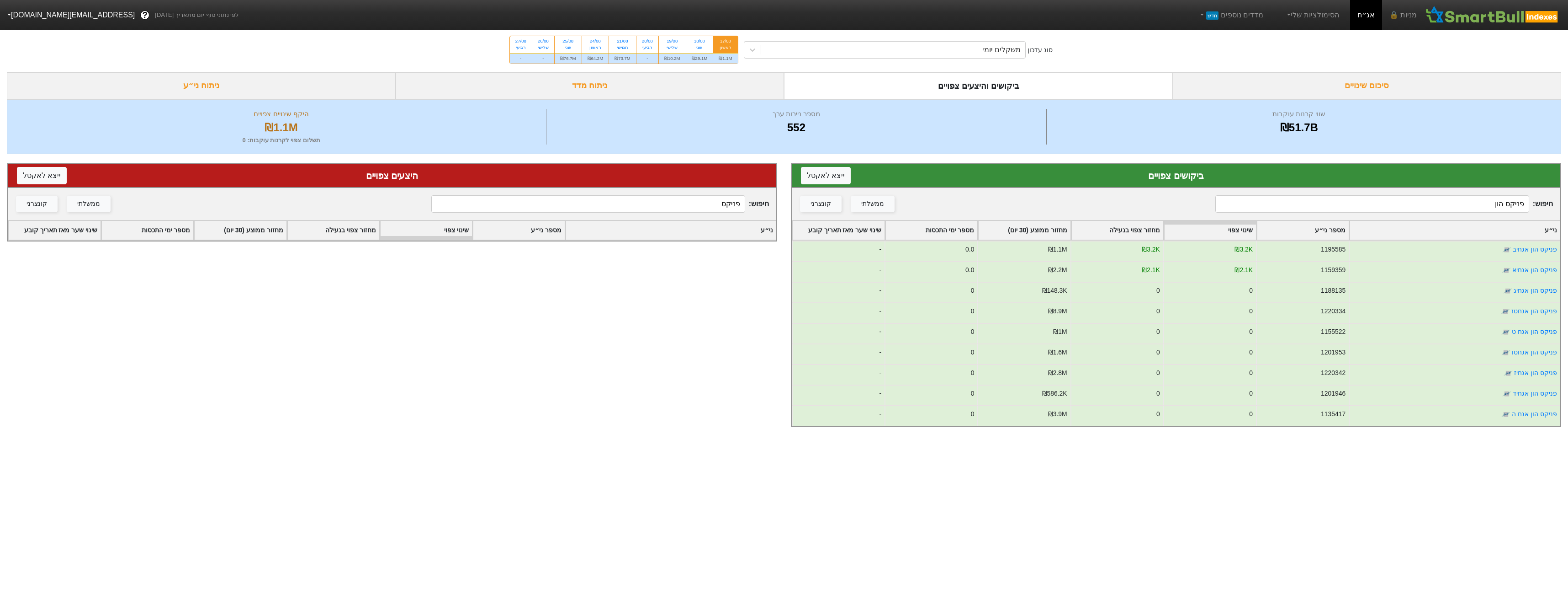
type input "פניקס הון"
